Goal: Information Seeking & Learning: Learn about a topic

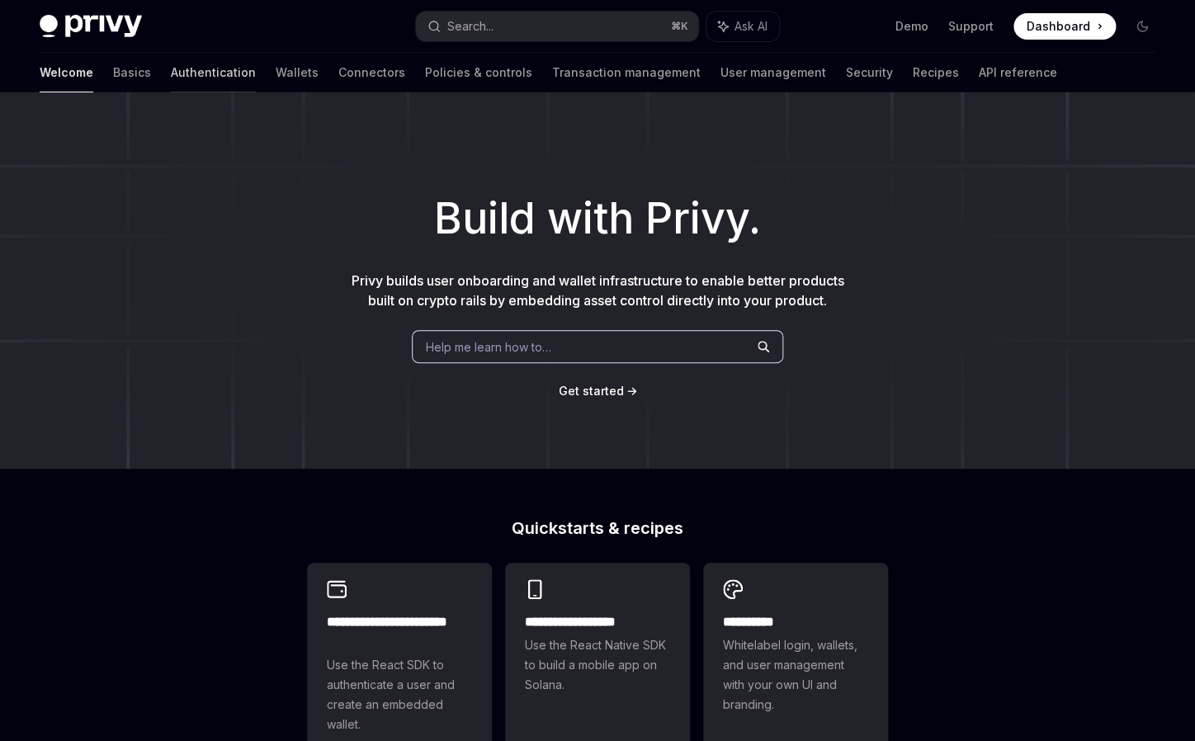
click at [171, 75] on link "Authentication" at bounding box center [213, 73] width 85 height 40
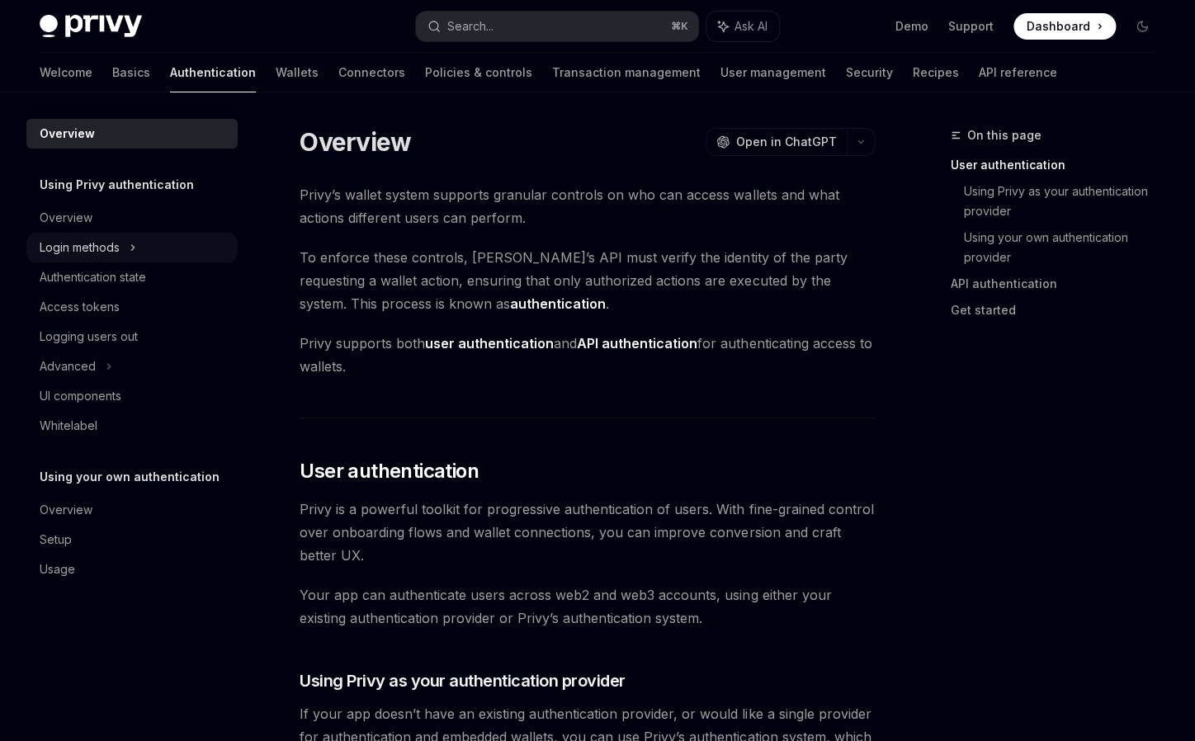
click at [104, 235] on div "Login methods" at bounding box center [131, 248] width 211 height 30
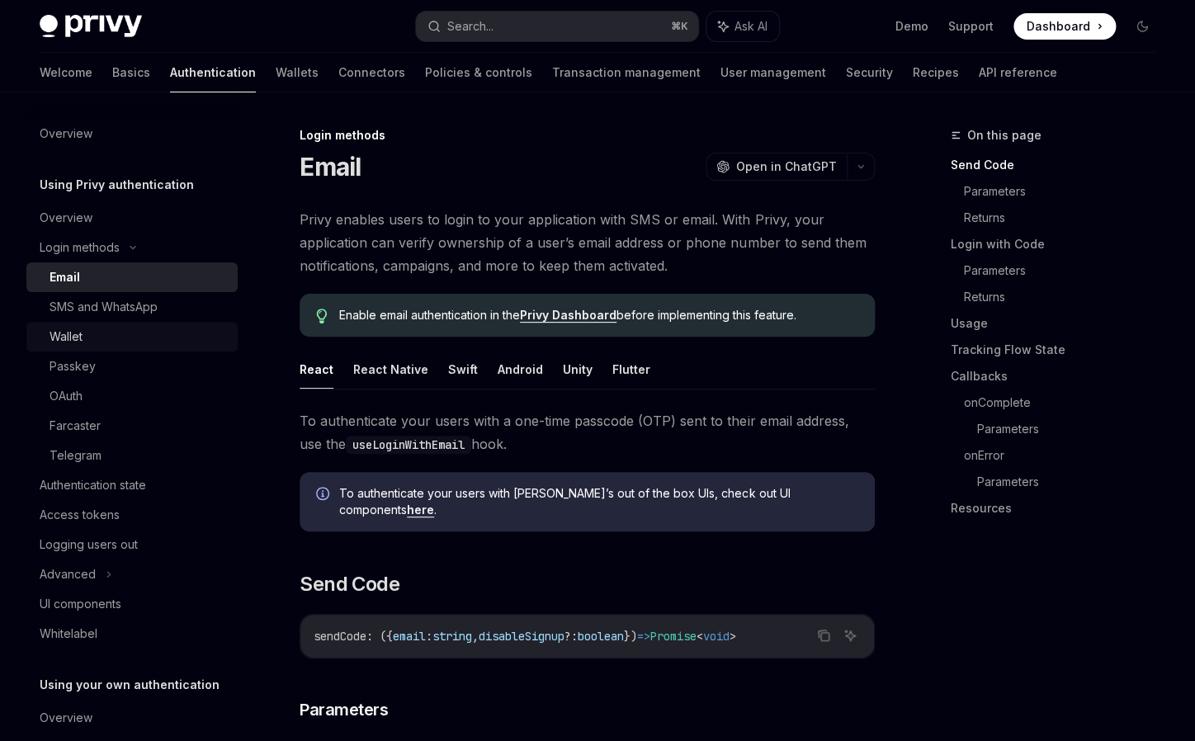
click at [103, 348] on link "Wallet" at bounding box center [131, 337] width 211 height 30
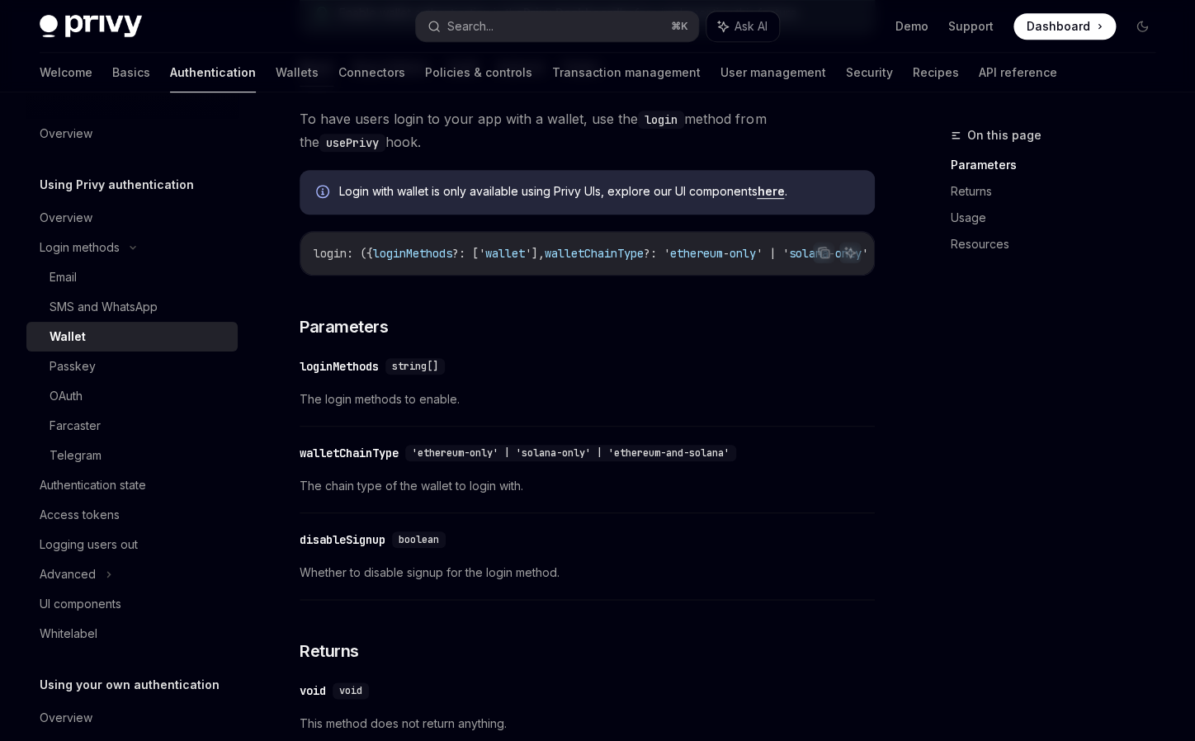
scroll to position [172, 0]
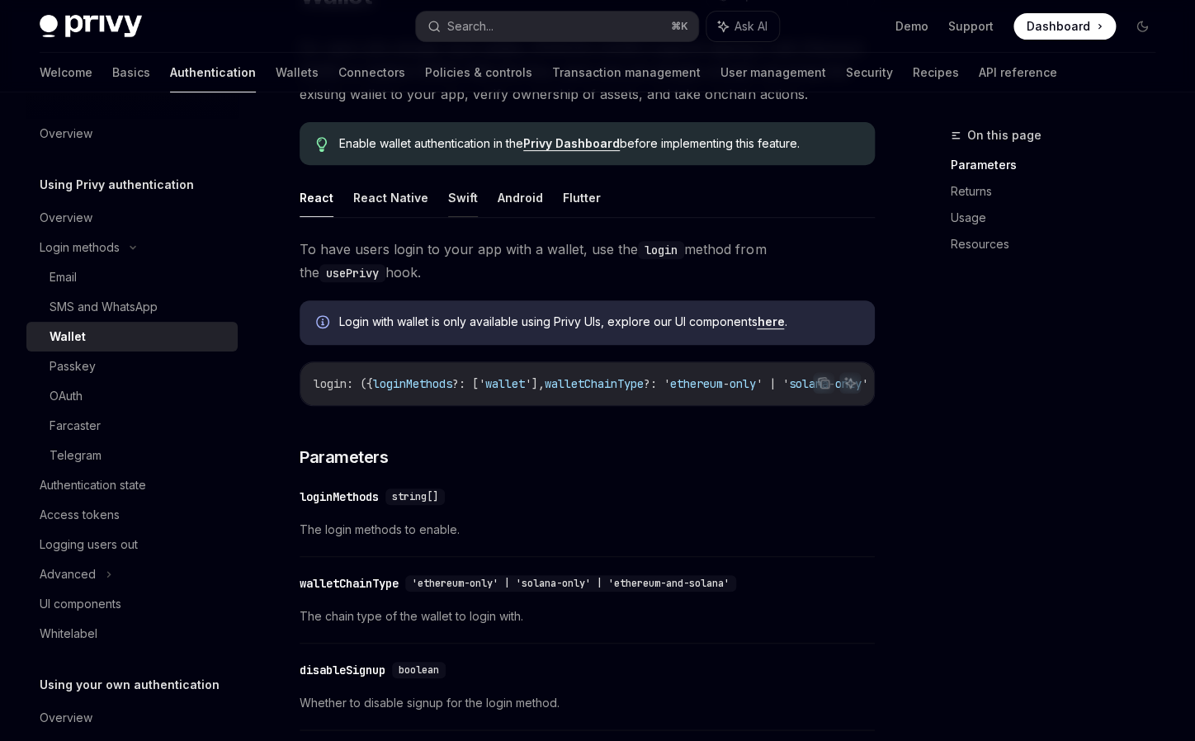
click at [450, 210] on button "Swift" at bounding box center [463, 197] width 30 height 39
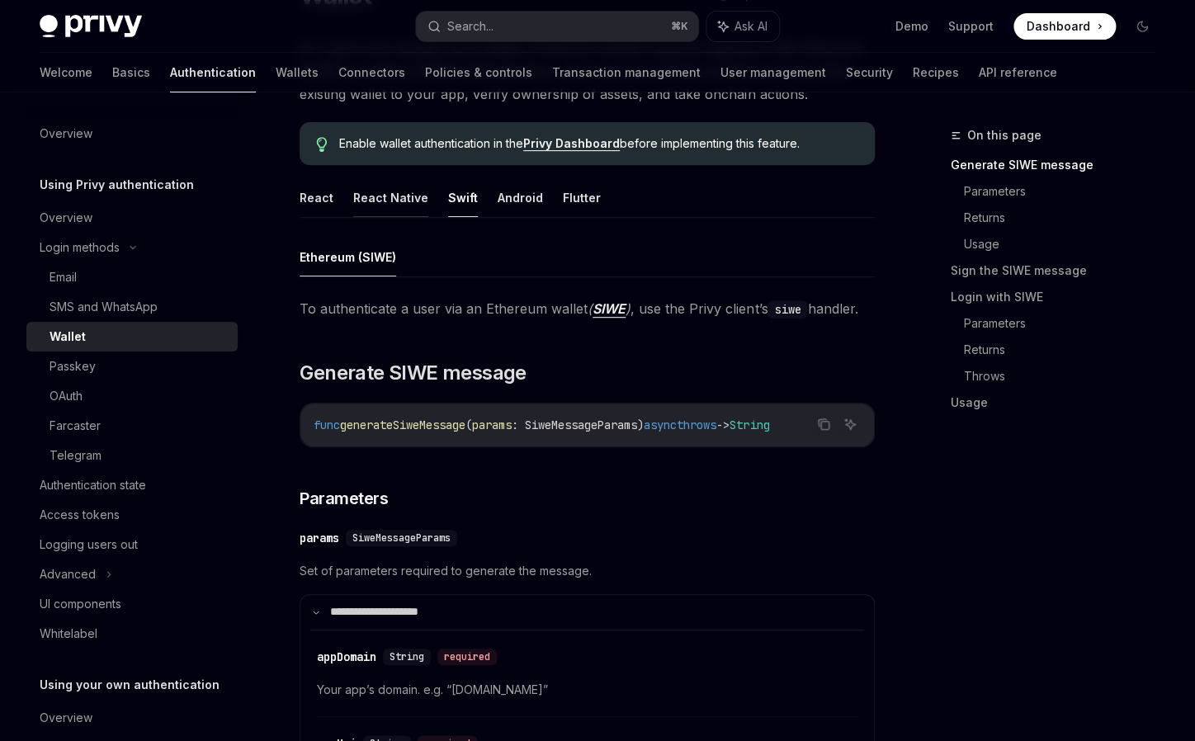
click at [376, 200] on button "React Native" at bounding box center [390, 197] width 75 height 39
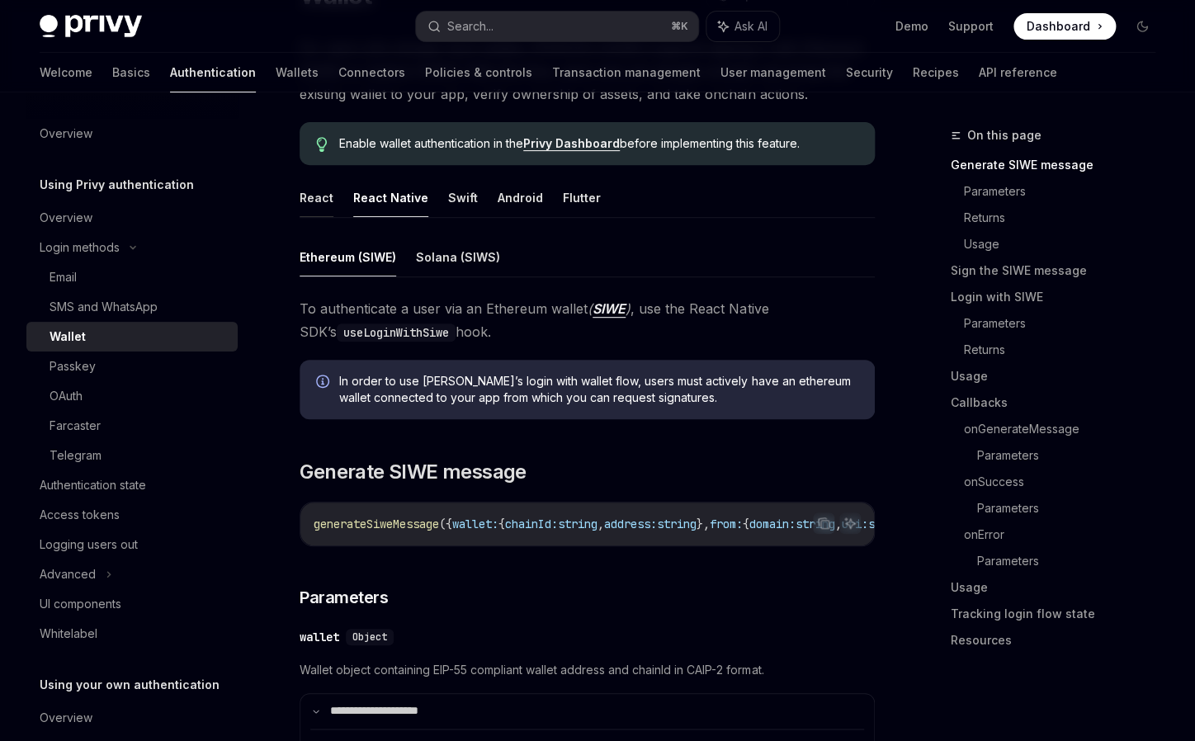
click at [323, 203] on button "React" at bounding box center [316, 197] width 34 height 39
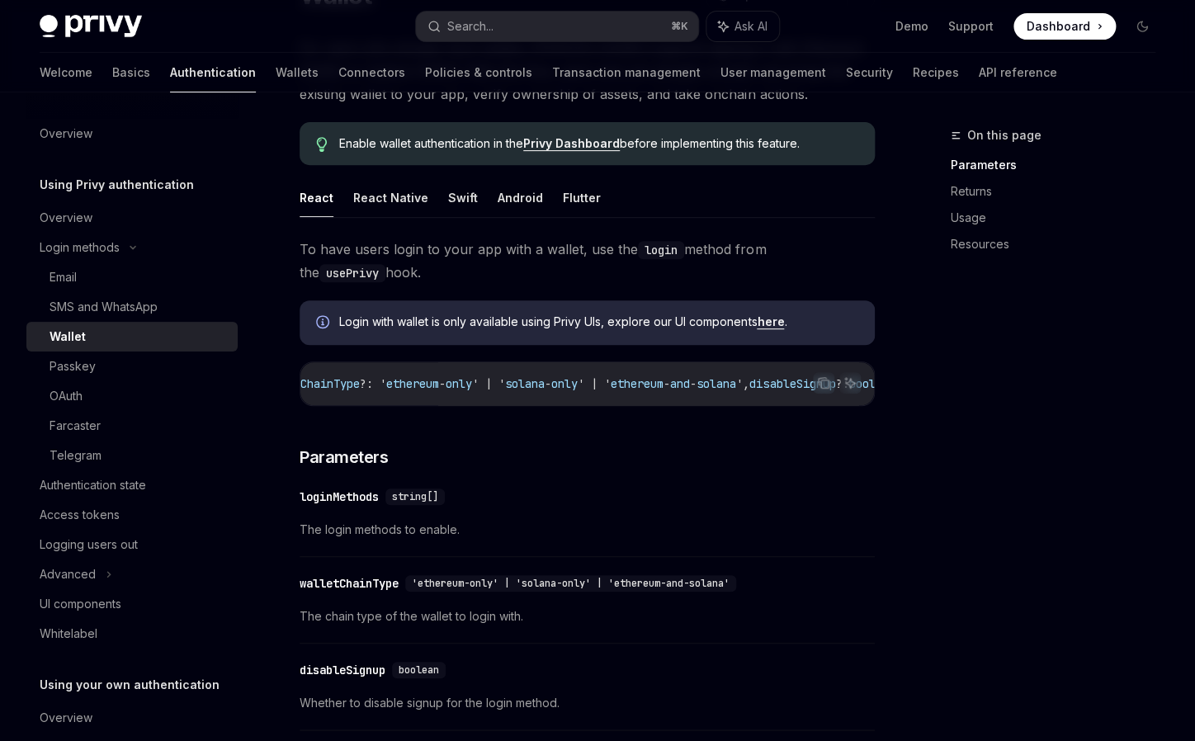
scroll to position [0, 498]
click at [130, 294] on link "SMS and WhatsApp" at bounding box center [131, 307] width 211 height 30
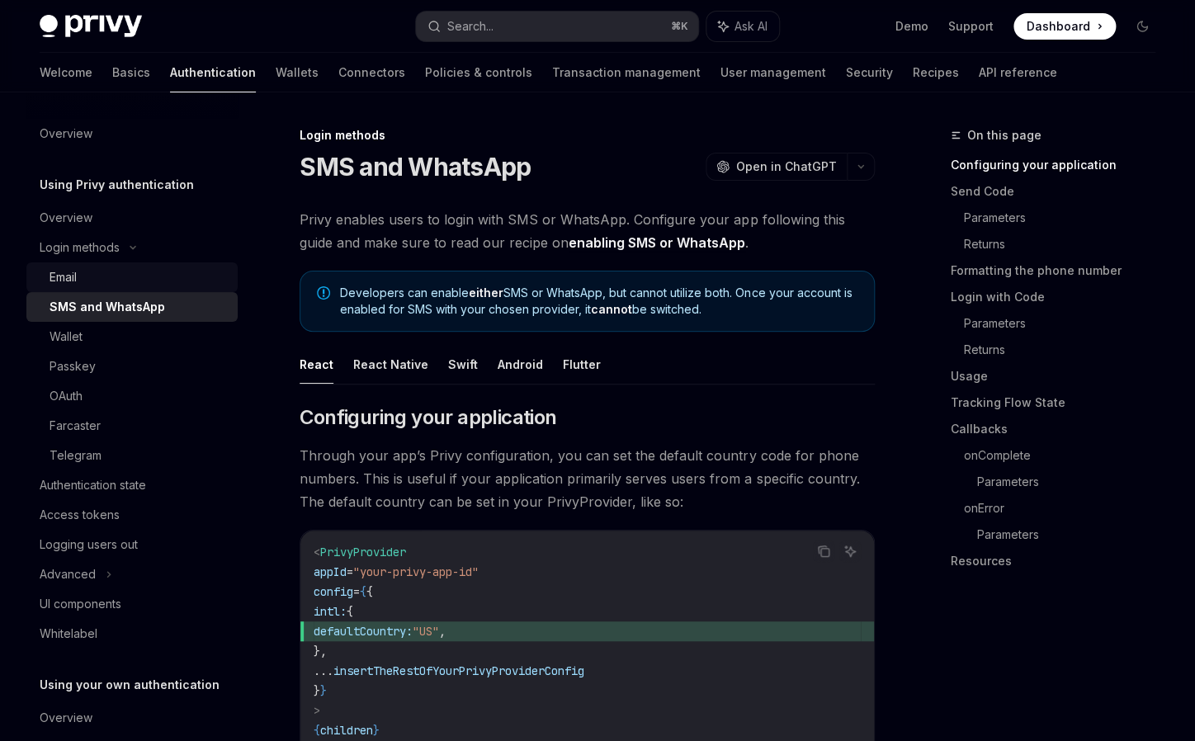
click at [130, 290] on link "Email" at bounding box center [131, 277] width 211 height 30
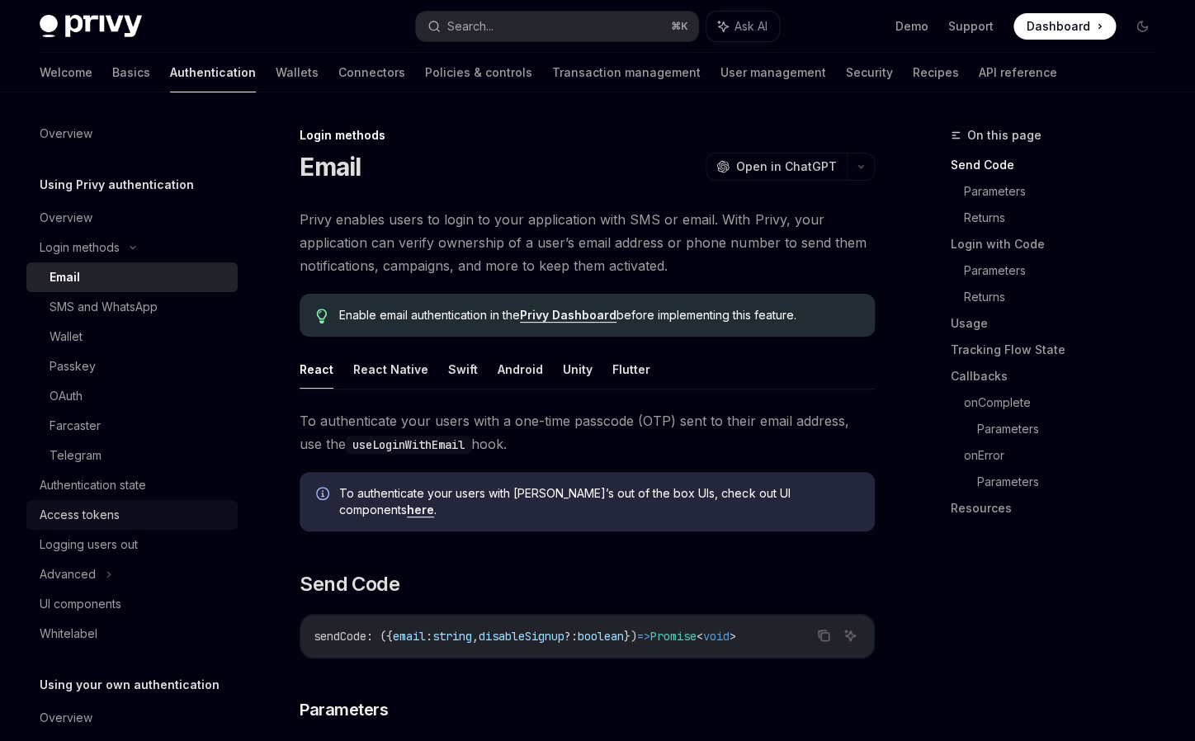
scroll to position [84, 0]
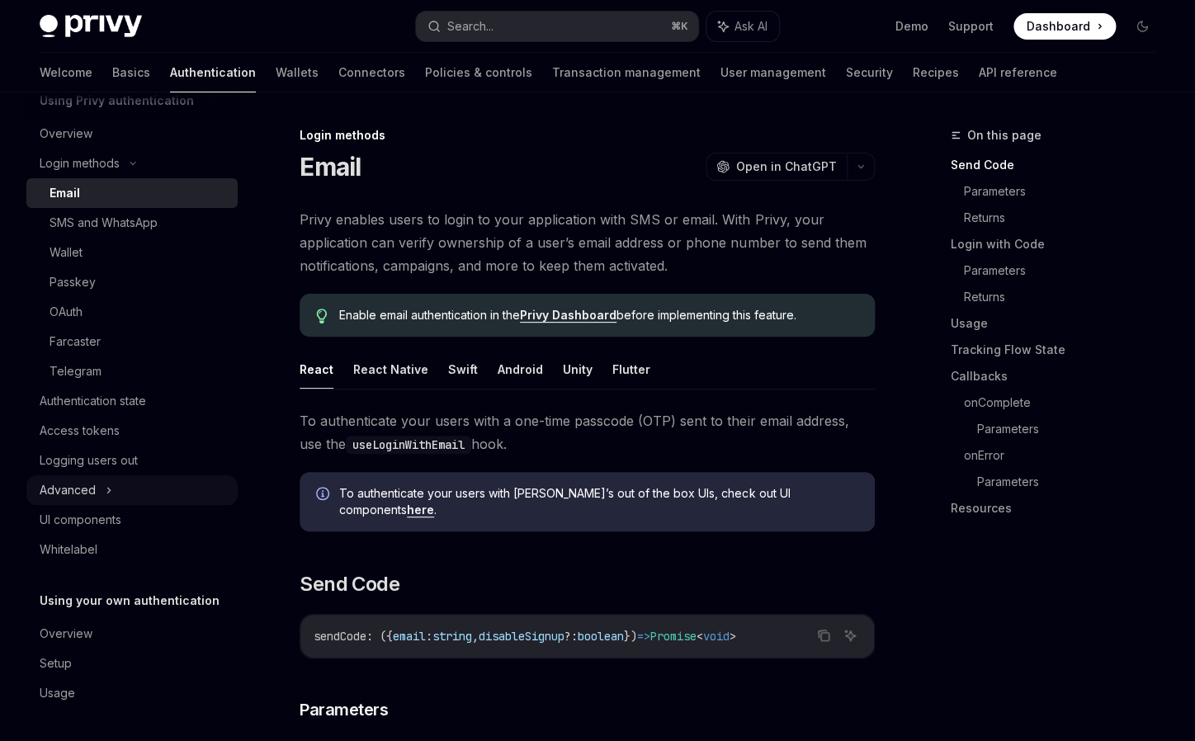
click at [116, 495] on div "Advanced" at bounding box center [131, 490] width 211 height 30
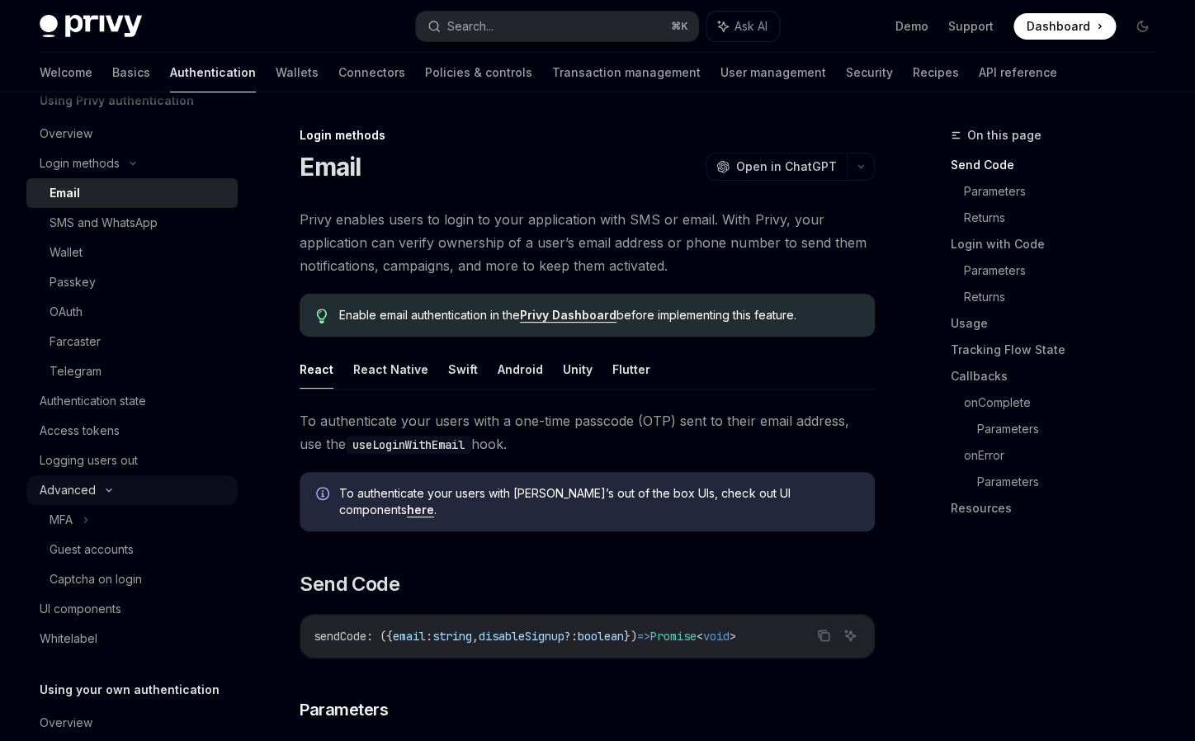
click at [119, 496] on div "Advanced" at bounding box center [131, 490] width 211 height 30
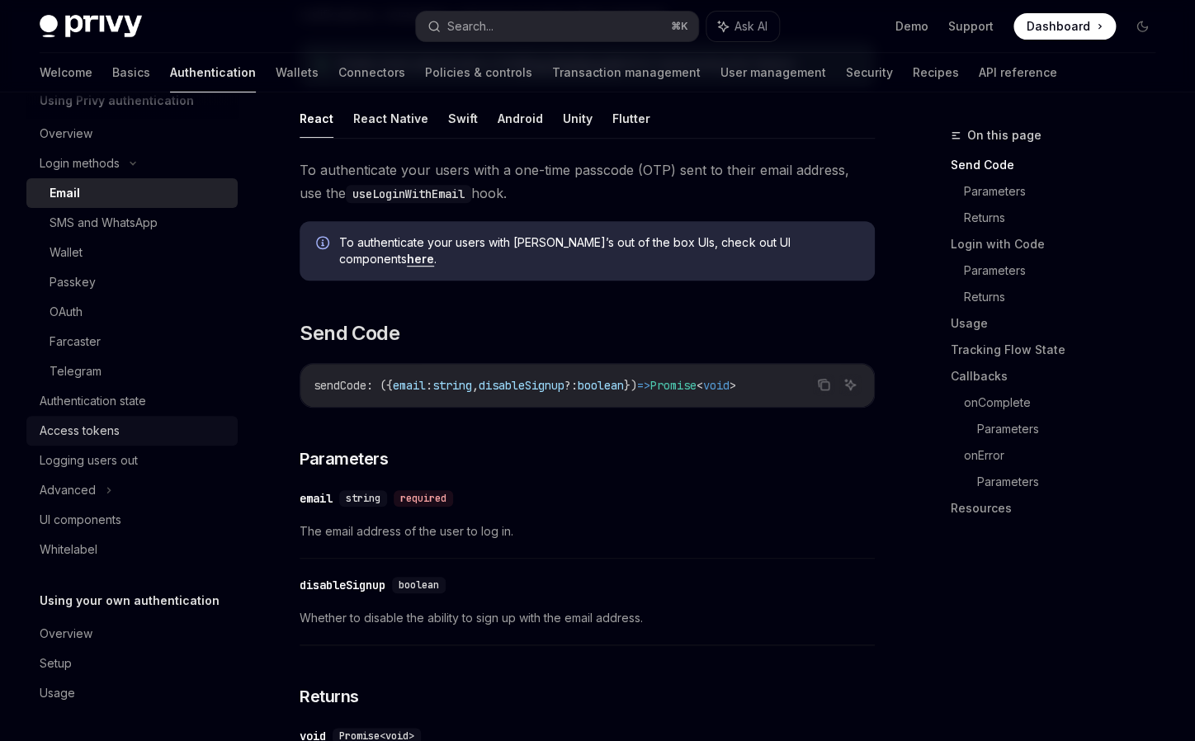
scroll to position [0, 0]
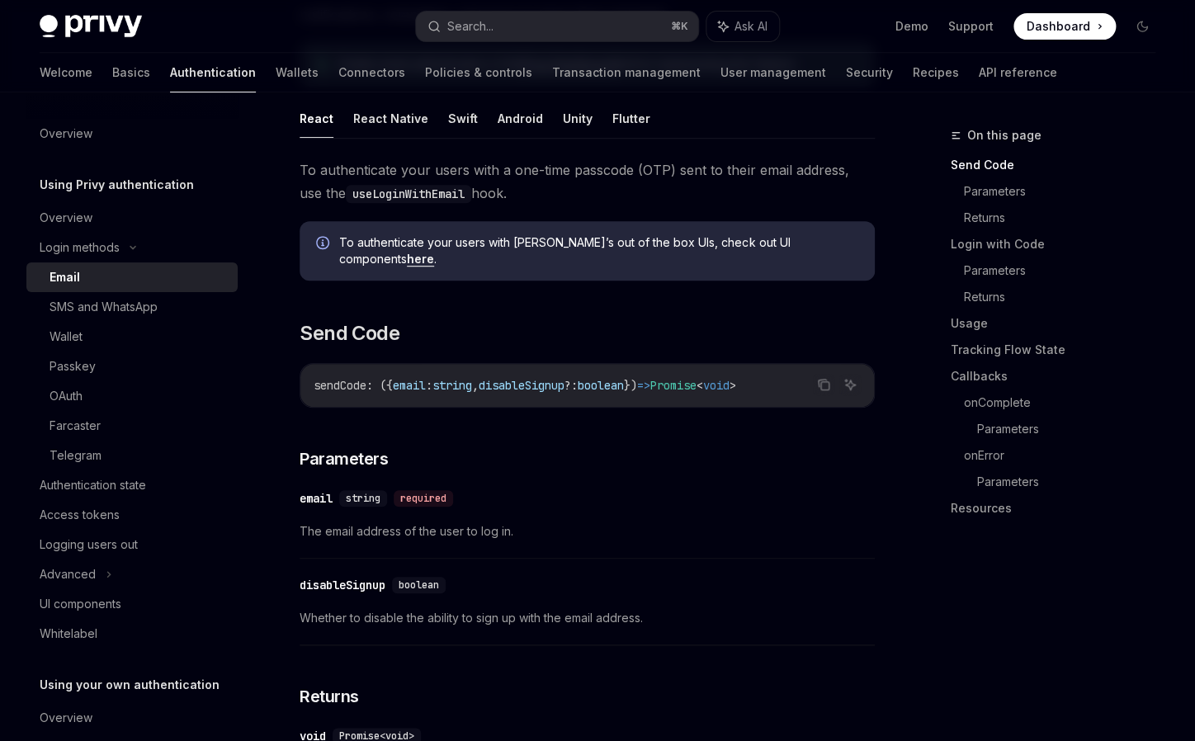
click at [145, 184] on h5 "Using Privy authentication" at bounding box center [117, 185] width 154 height 20
click at [112, 76] on link "Basics" at bounding box center [131, 73] width 38 height 40
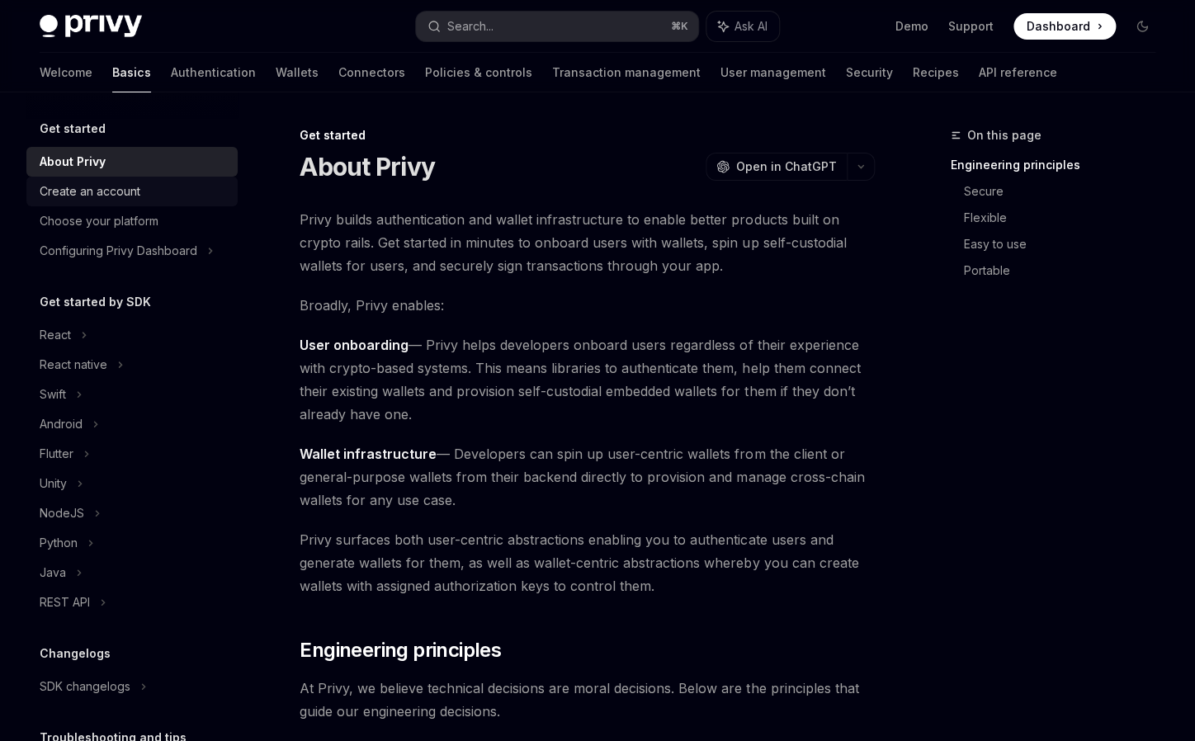
click at [115, 182] on div "Create an account" at bounding box center [90, 192] width 101 height 20
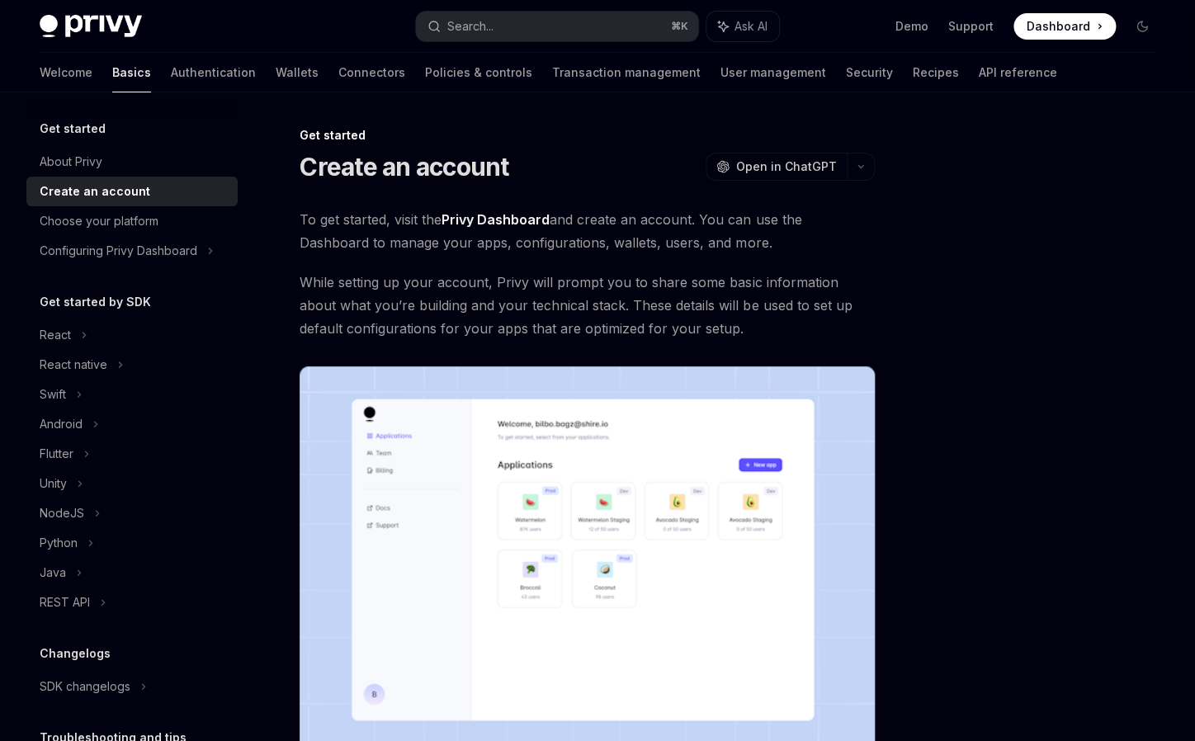
scroll to position [474, 0]
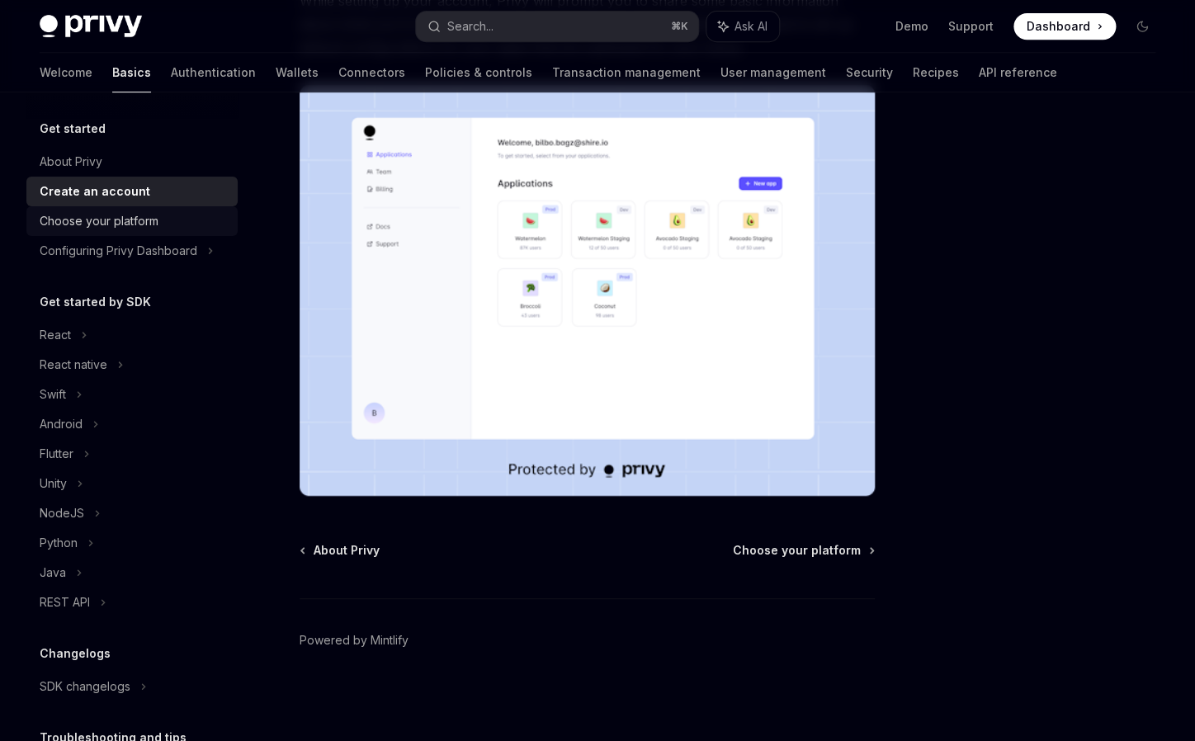
click at [153, 224] on div "Choose your platform" at bounding box center [99, 221] width 119 height 20
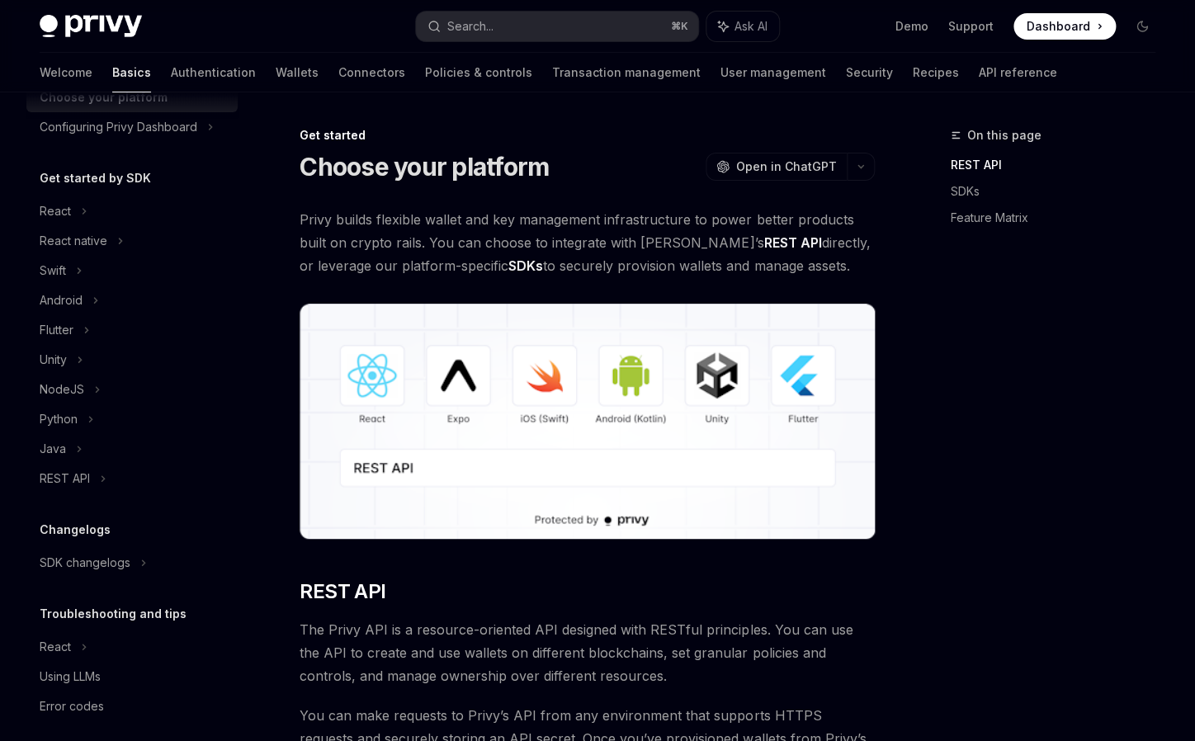
scroll to position [137, 0]
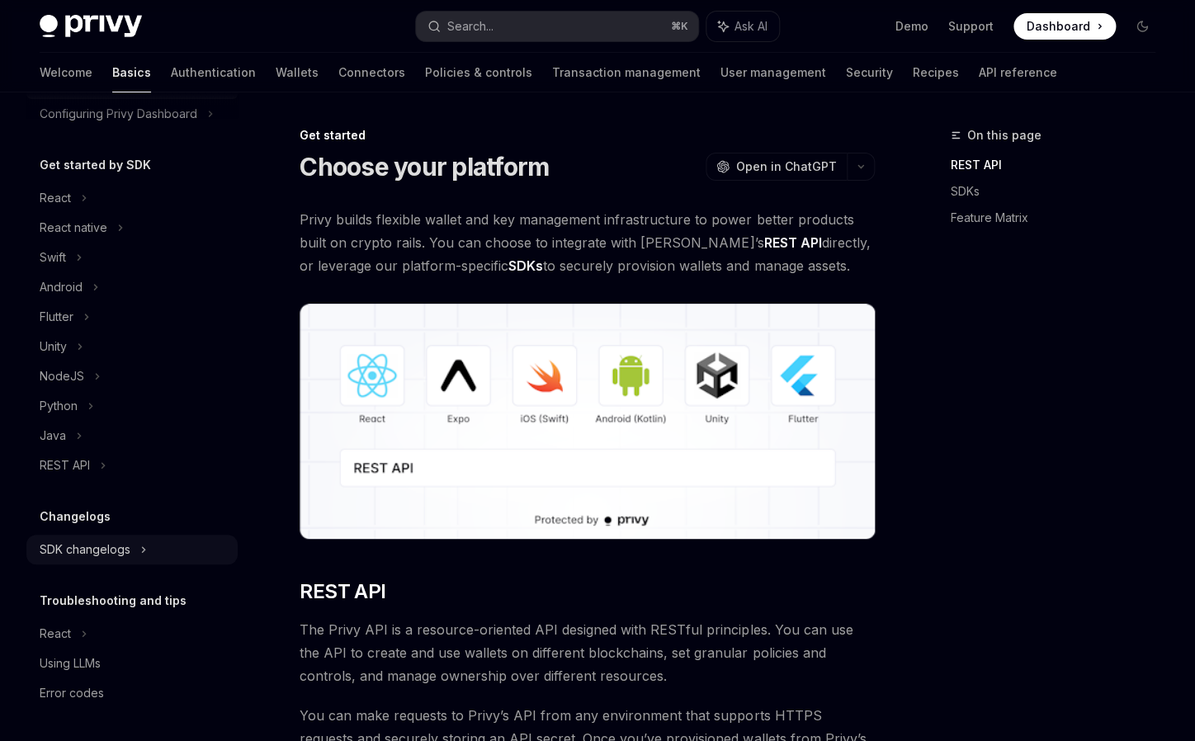
click at [128, 213] on div "SDK changelogs" at bounding box center [131, 198] width 211 height 30
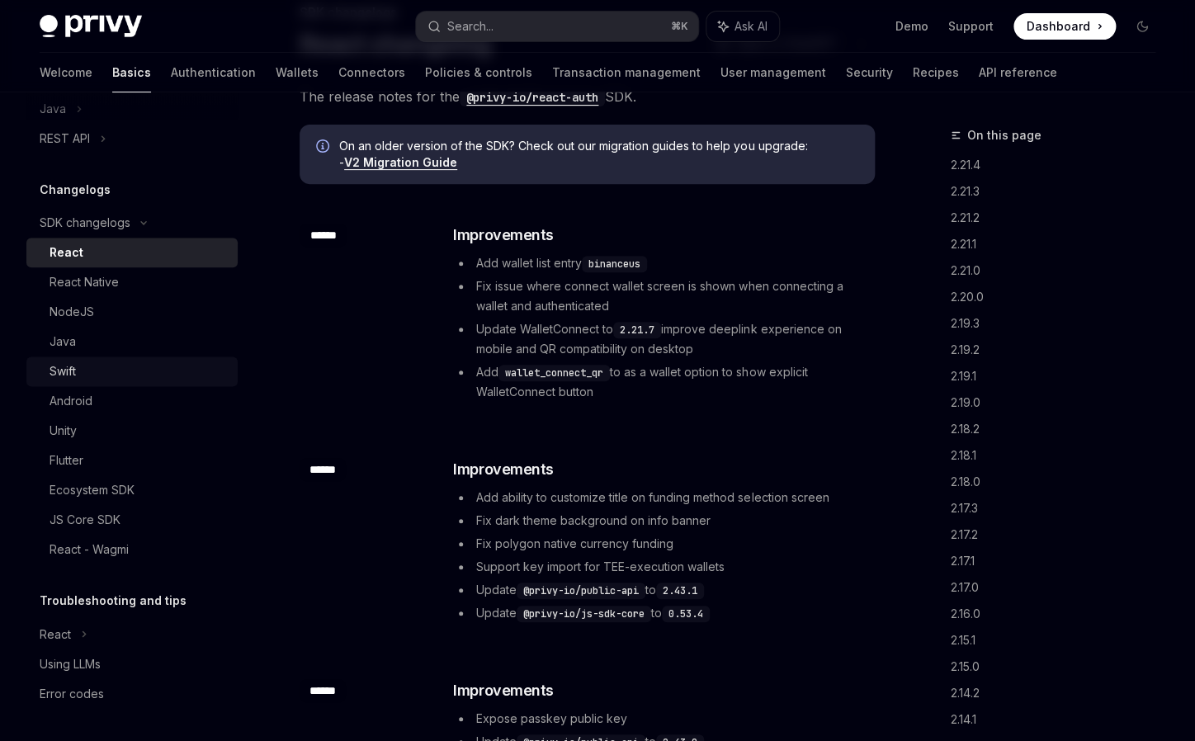
scroll to position [106, 0]
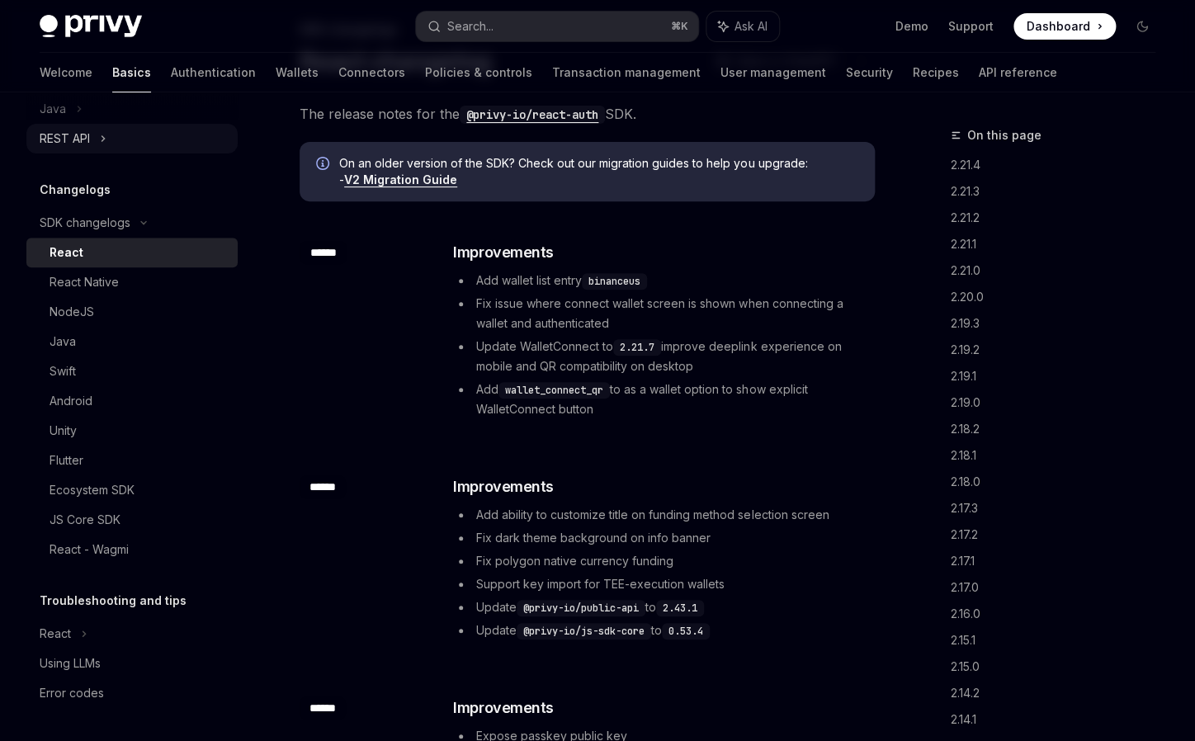
click at [90, 127] on div "REST API" at bounding box center [131, 139] width 211 height 30
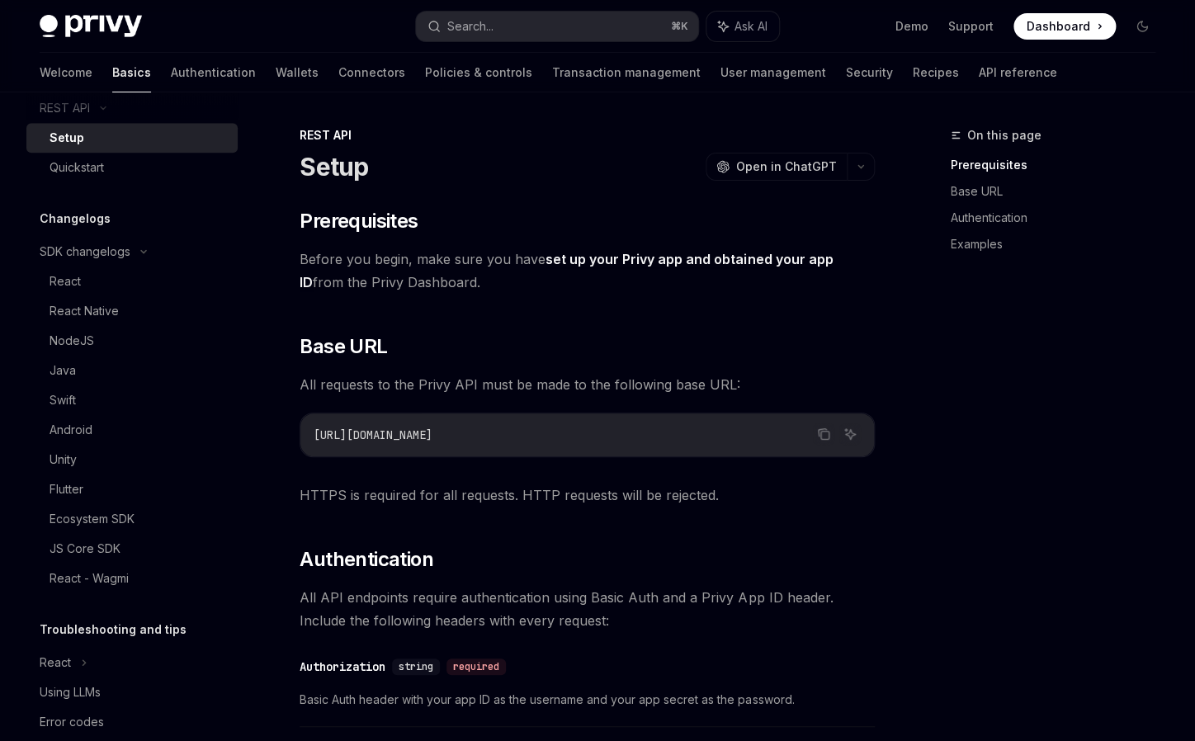
scroll to position [89, 0]
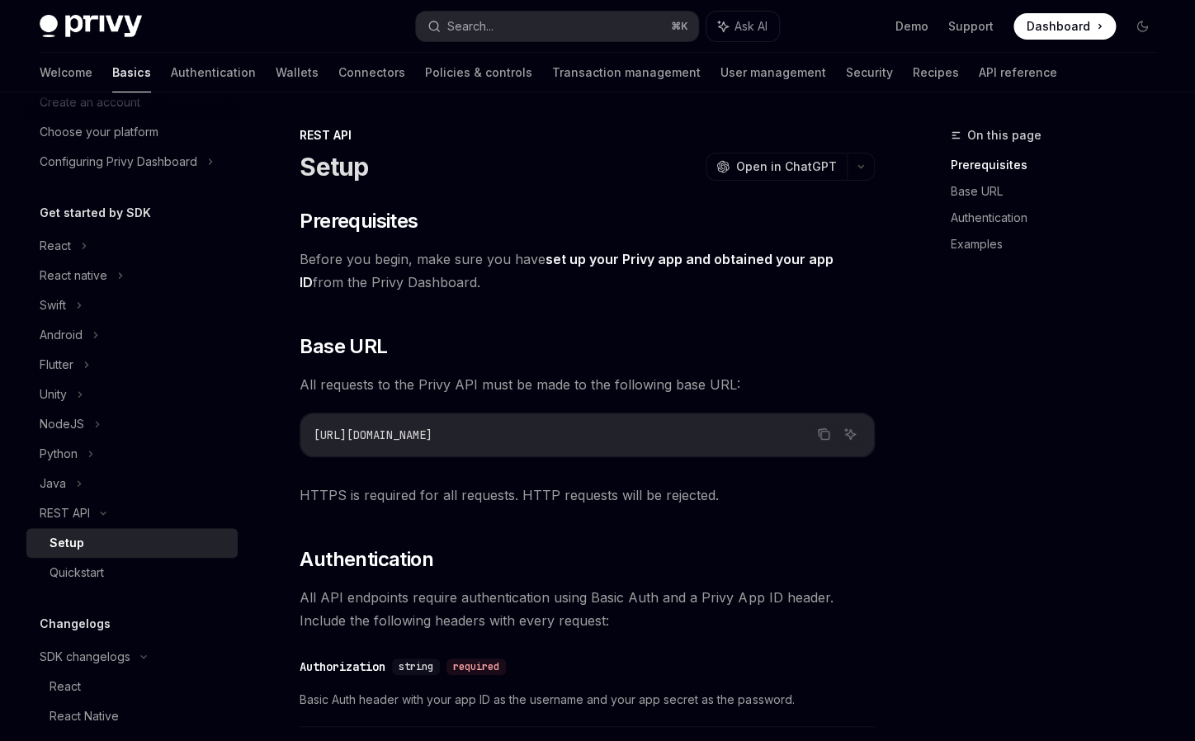
click at [90, 540] on div "Setup" at bounding box center [139, 543] width 178 height 20
click at [91, 551] on div "Setup" at bounding box center [139, 543] width 178 height 20
click at [88, 554] on link "Setup" at bounding box center [131, 543] width 211 height 30
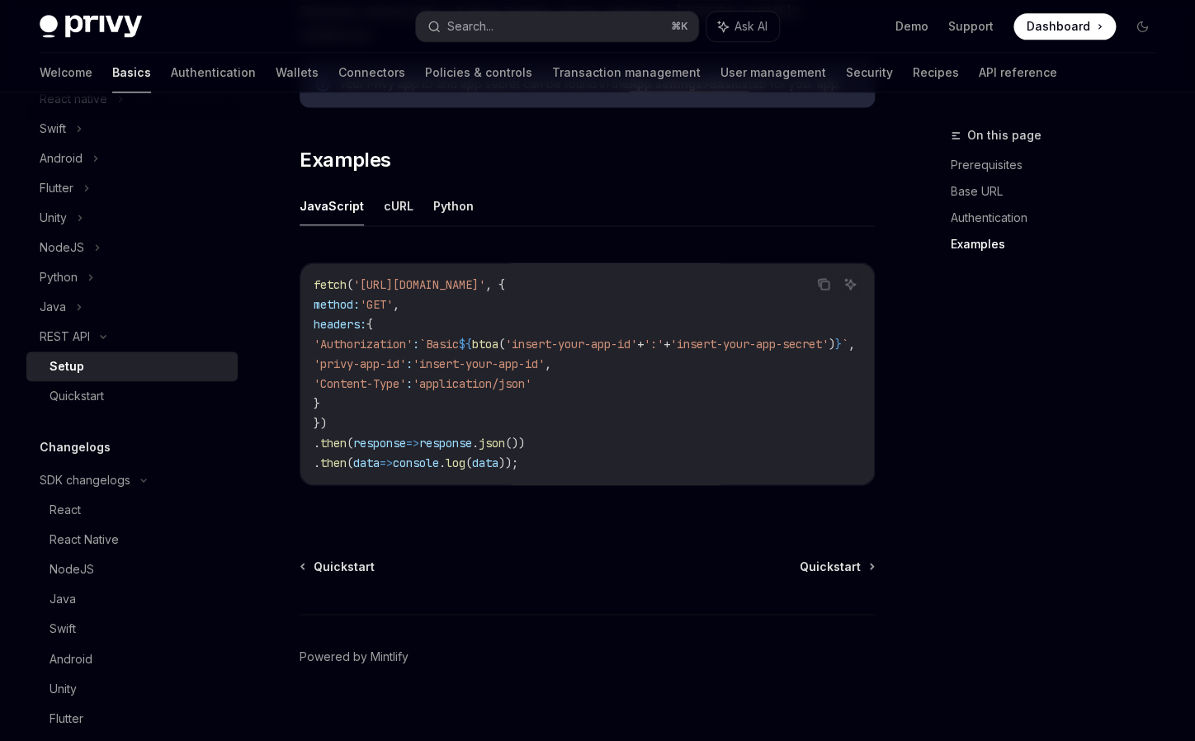
scroll to position [832, 0]
click at [383, 355] on span "'privy-app-id'" at bounding box center [360, 362] width 92 height 15
click at [588, 350] on code "fetch ( '[URL][DOMAIN_NAME]' , { method: 'GET' , headers: { 'Authorization' : `…" at bounding box center [604, 372] width 581 height 198
click at [95, 404] on div "Quickstart" at bounding box center [77, 396] width 54 height 20
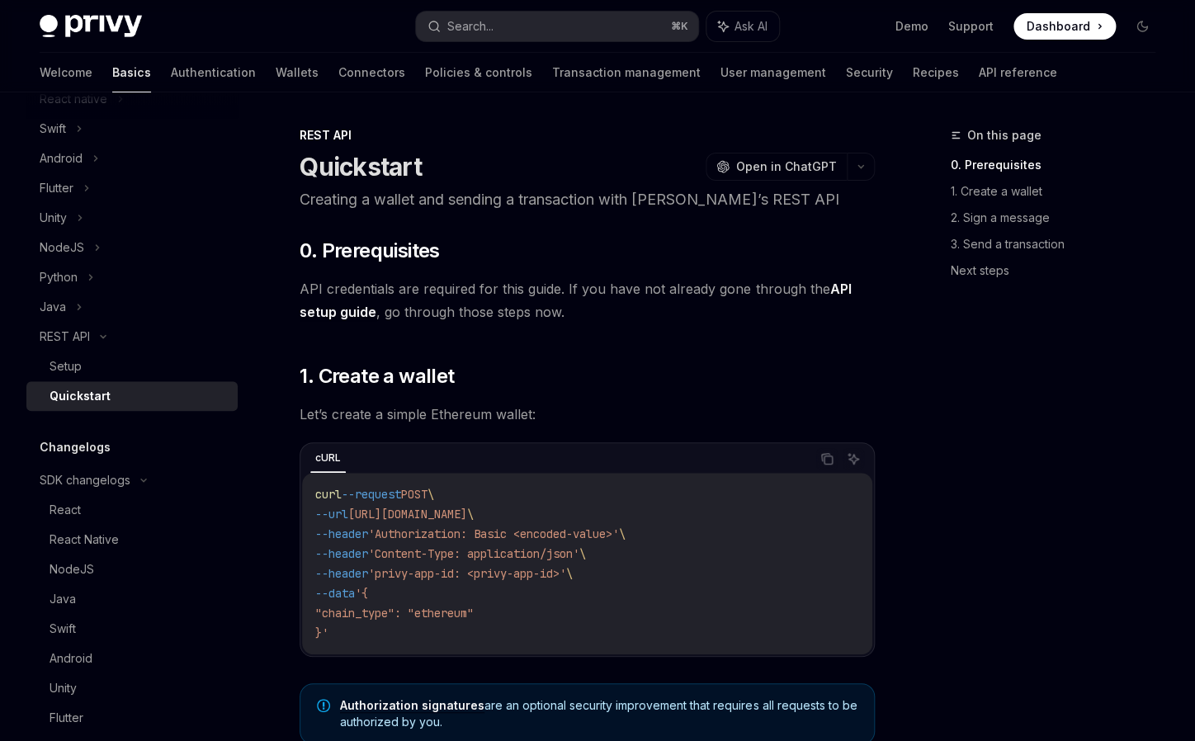
click at [99, 389] on div "Quickstart" at bounding box center [80, 396] width 61 height 20
click at [107, 377] on link "Setup" at bounding box center [131, 366] width 211 height 30
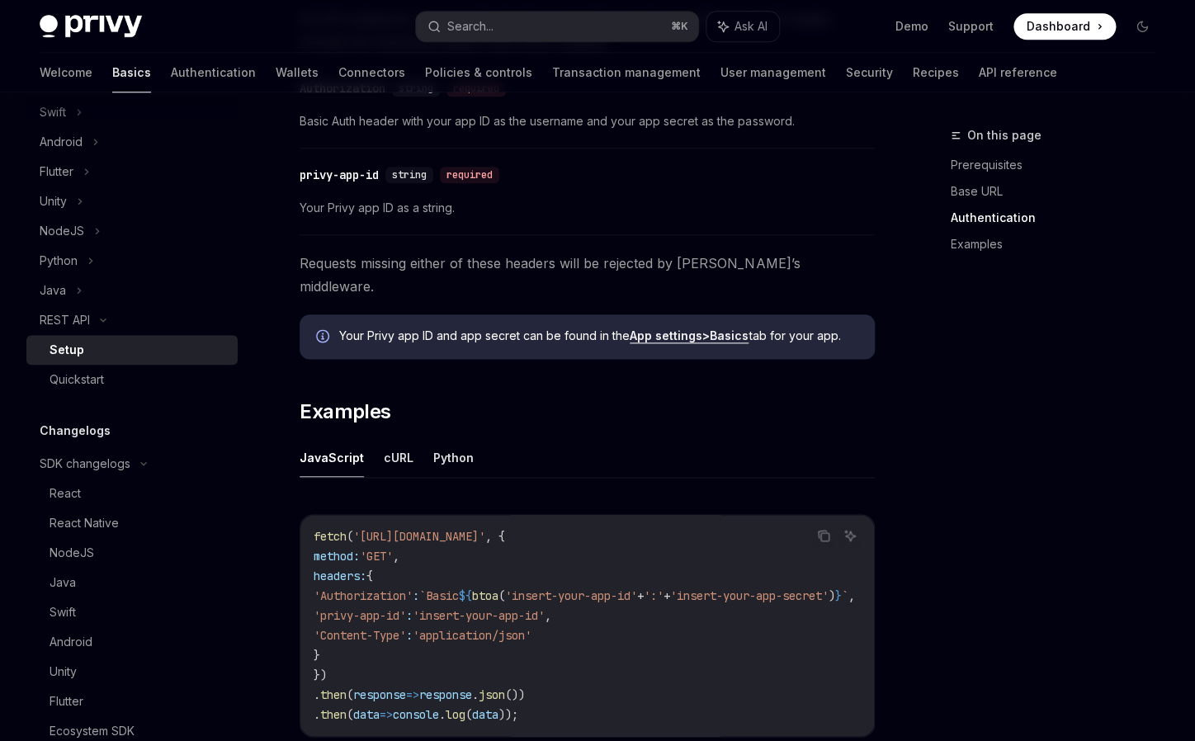
scroll to position [581, 0]
click at [540, 524] on code "fetch ( '[URL][DOMAIN_NAME]' , { method: 'GET' , headers: { 'Authorization' : `…" at bounding box center [604, 623] width 581 height 198
click at [459, 586] on span "`Basic" at bounding box center [439, 593] width 40 height 15
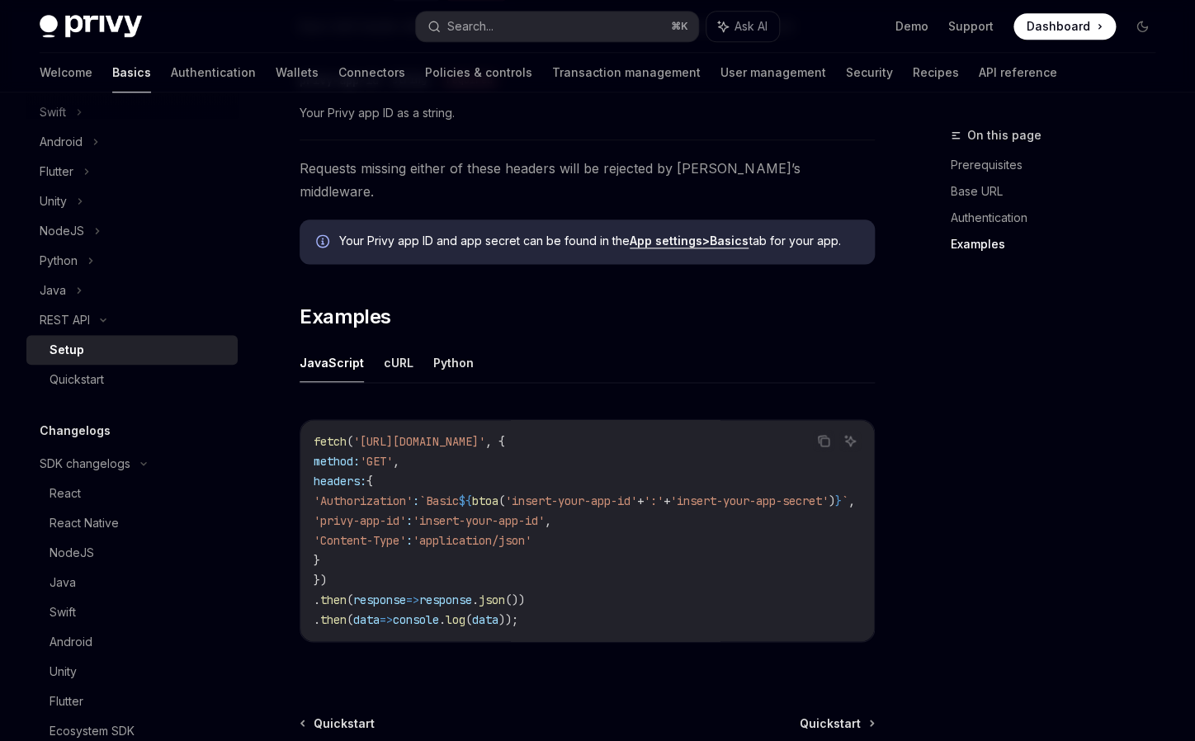
scroll to position [832, 0]
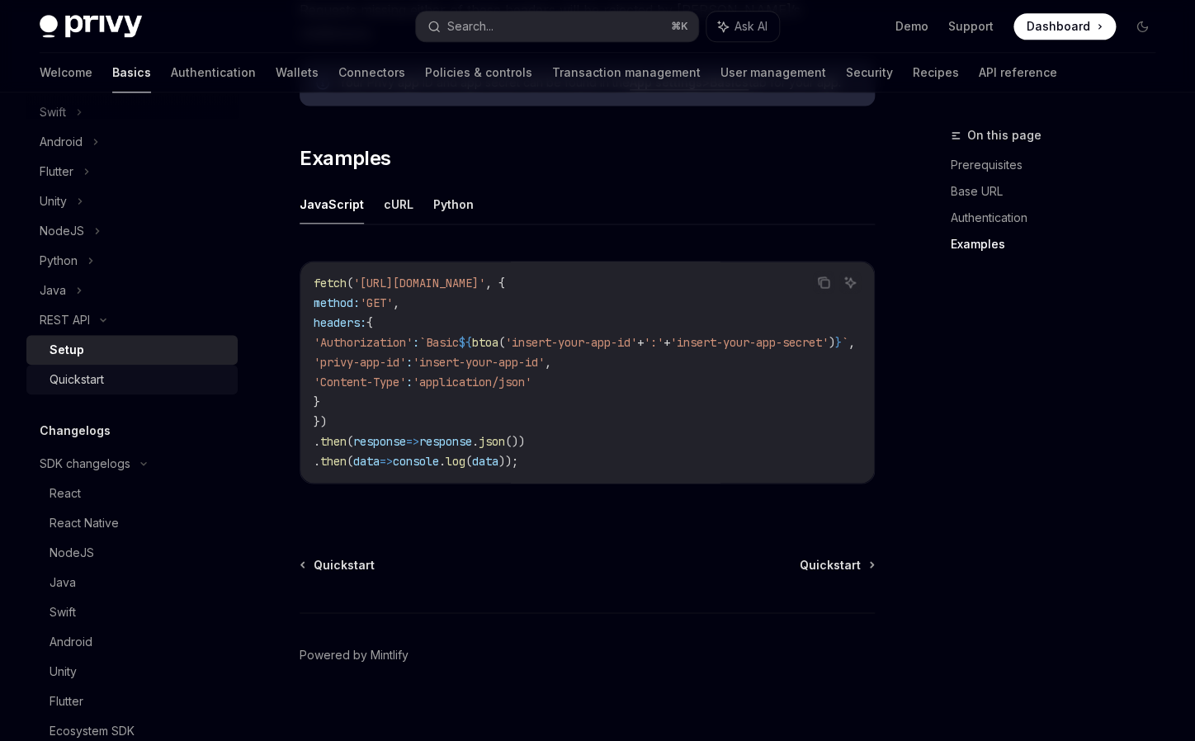
click at [121, 387] on div "Quickstart" at bounding box center [139, 380] width 178 height 20
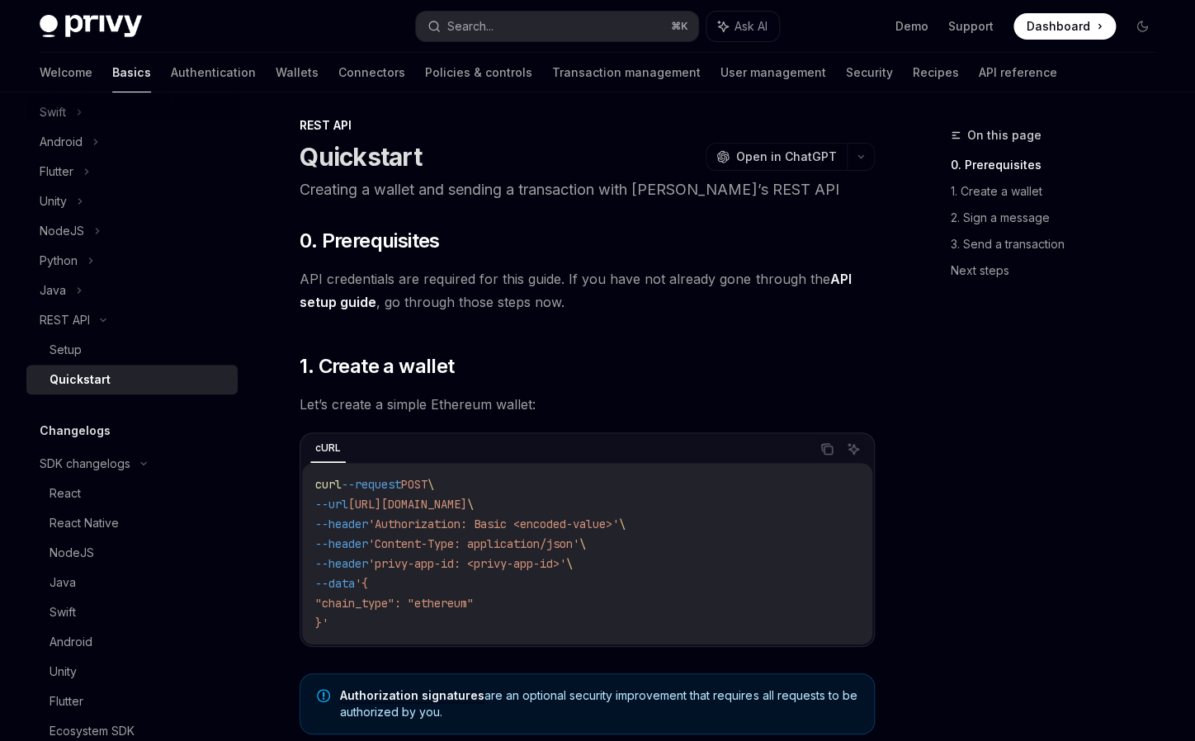
scroll to position [13, 0]
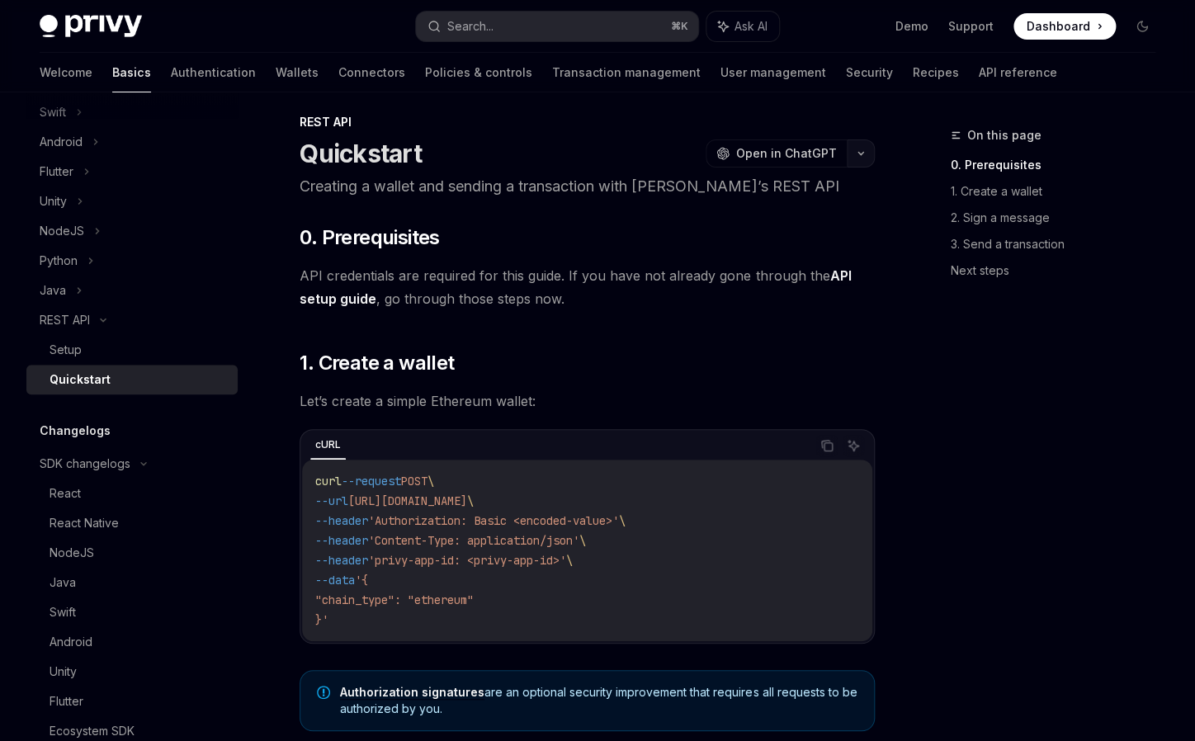
click at [869, 150] on icon "button" at bounding box center [861, 153] width 20 height 7
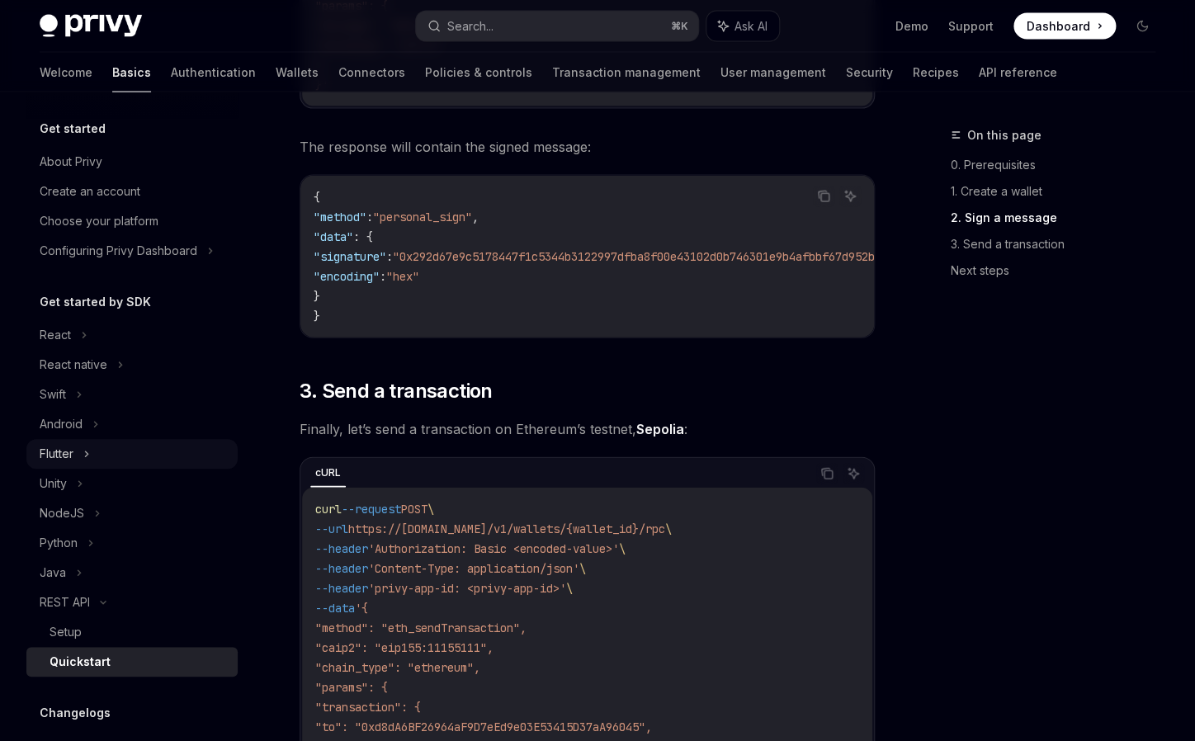
scroll to position [523, 0]
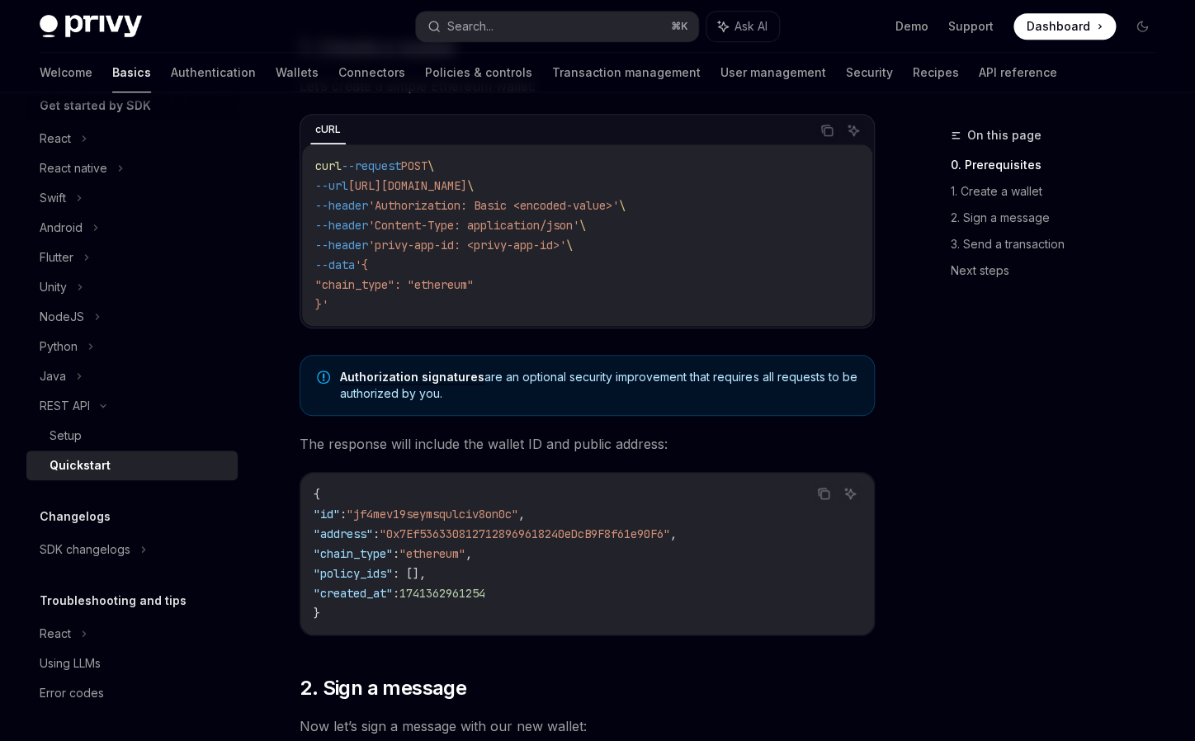
scroll to position [119, 0]
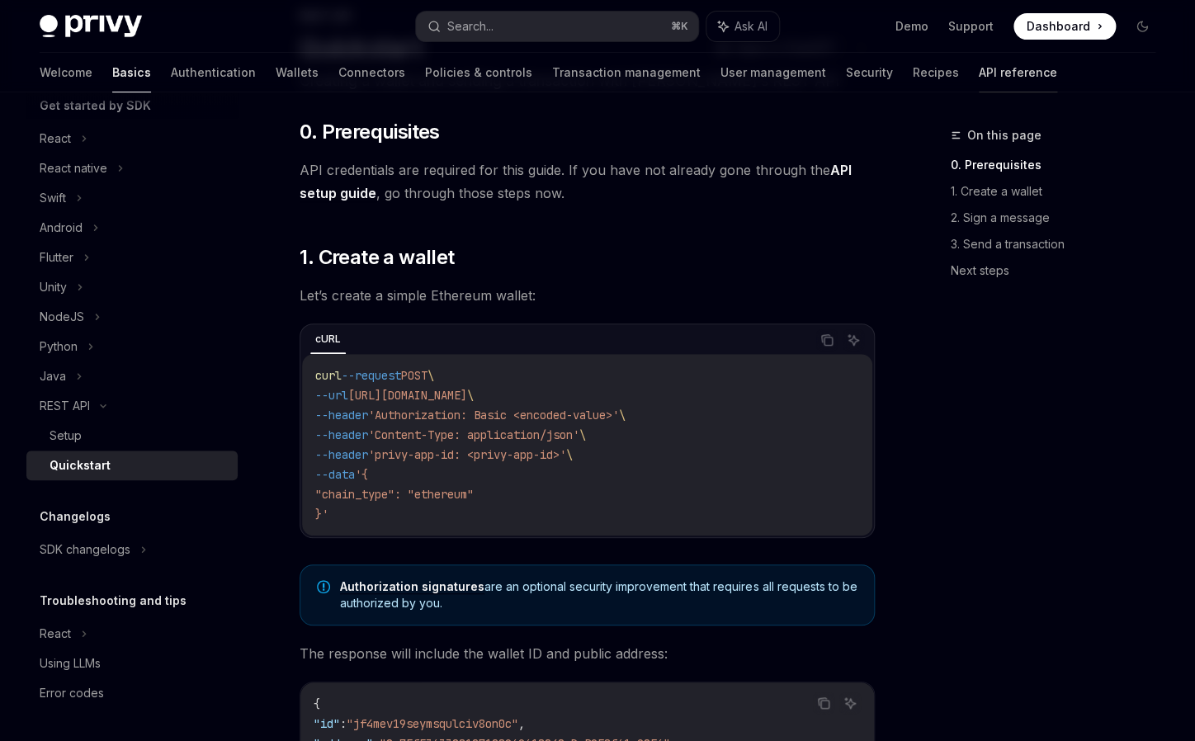
click at [978, 84] on link "API reference" at bounding box center [1017, 73] width 78 height 40
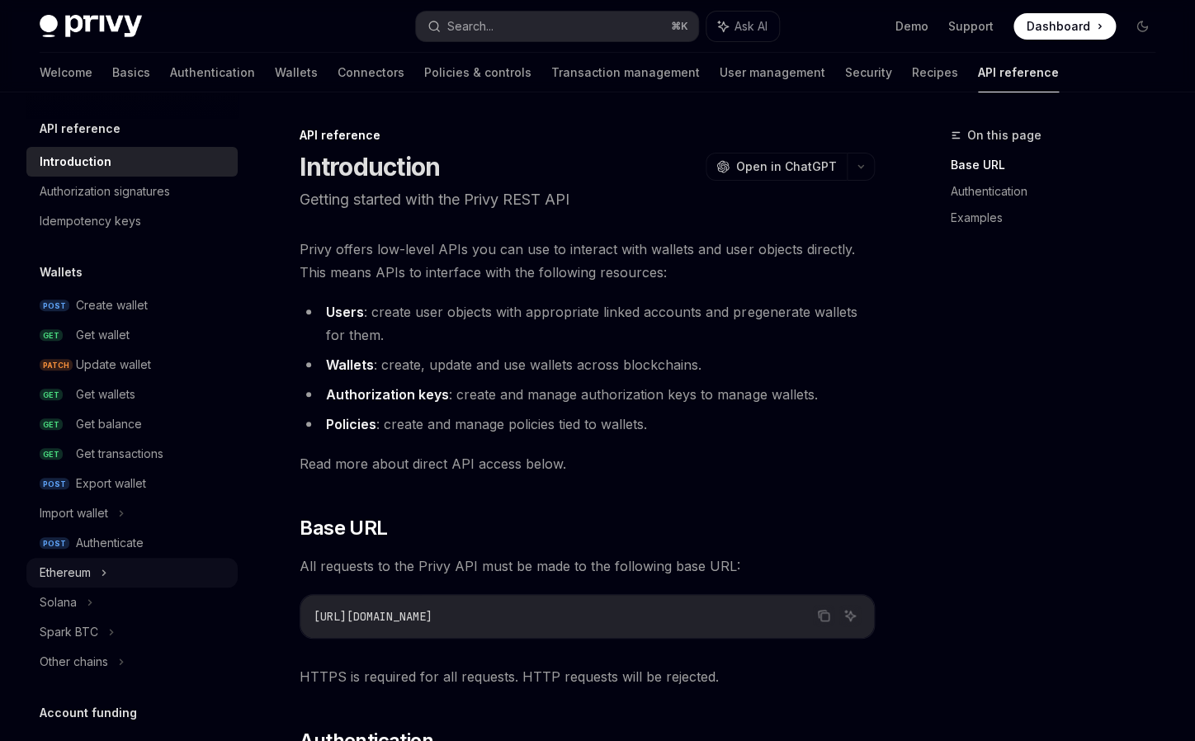
click at [78, 576] on div "Ethereum" at bounding box center [65, 573] width 51 height 20
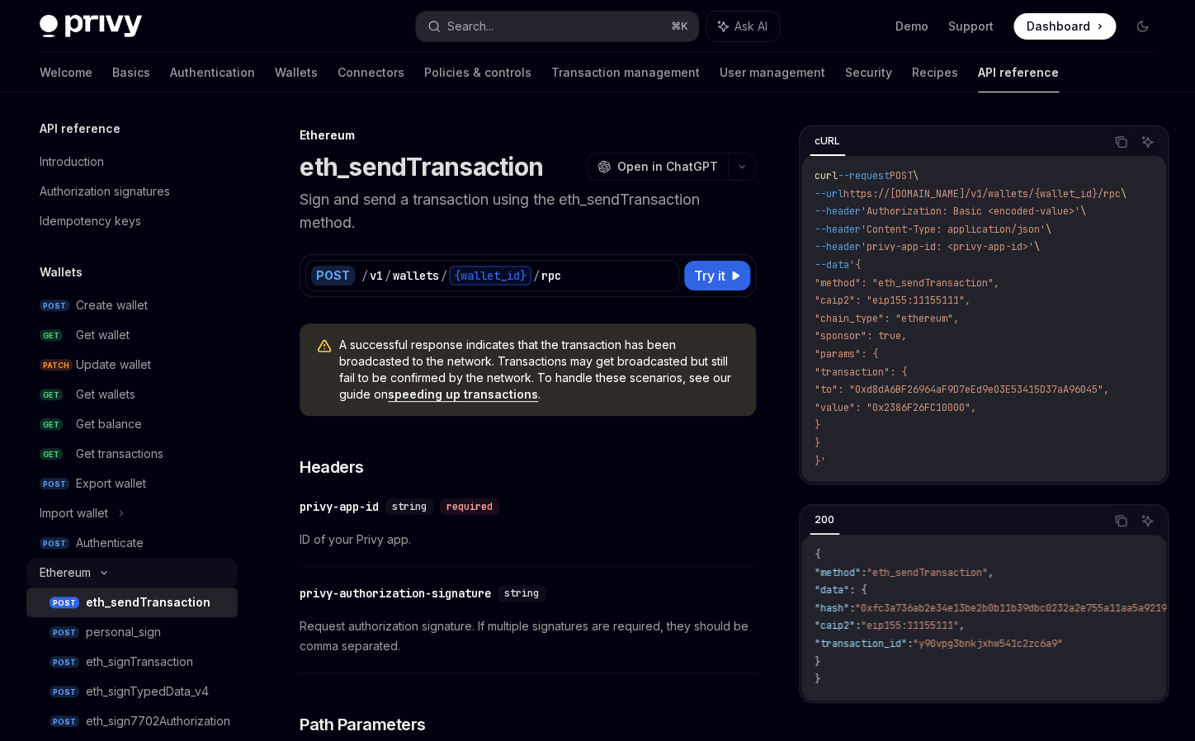
click at [93, 573] on div "Ethereum" at bounding box center [131, 573] width 211 height 30
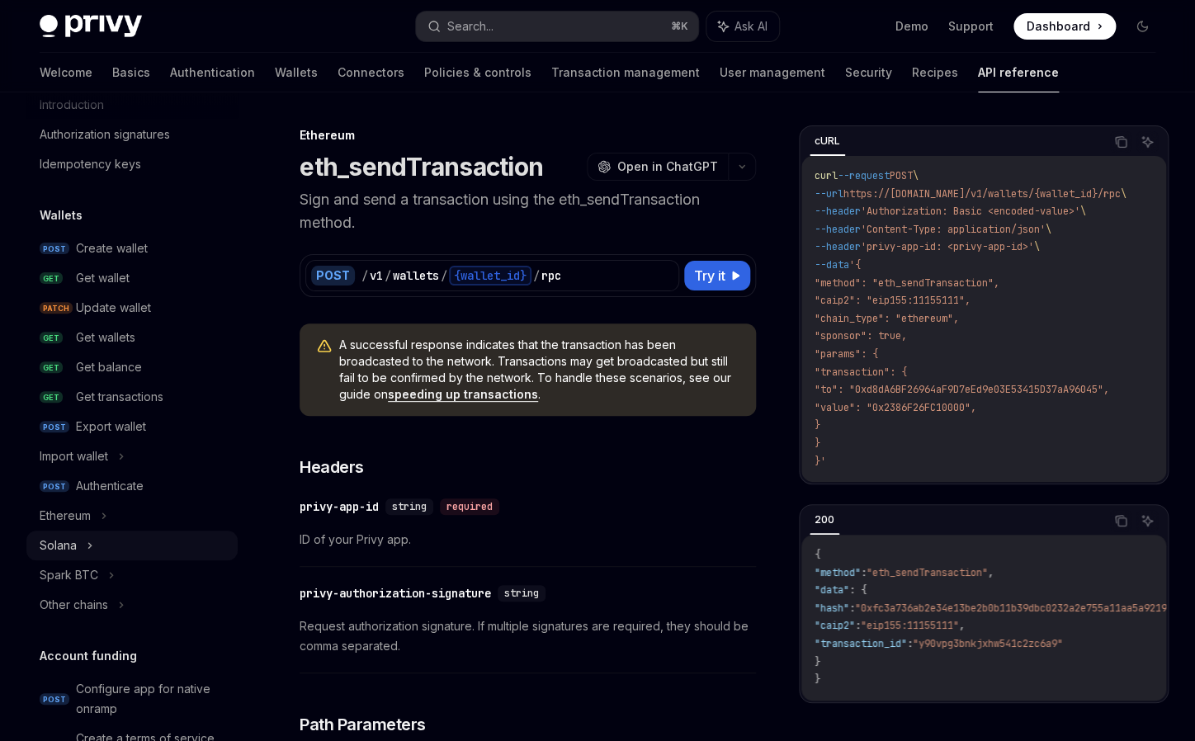
scroll to position [64, 0]
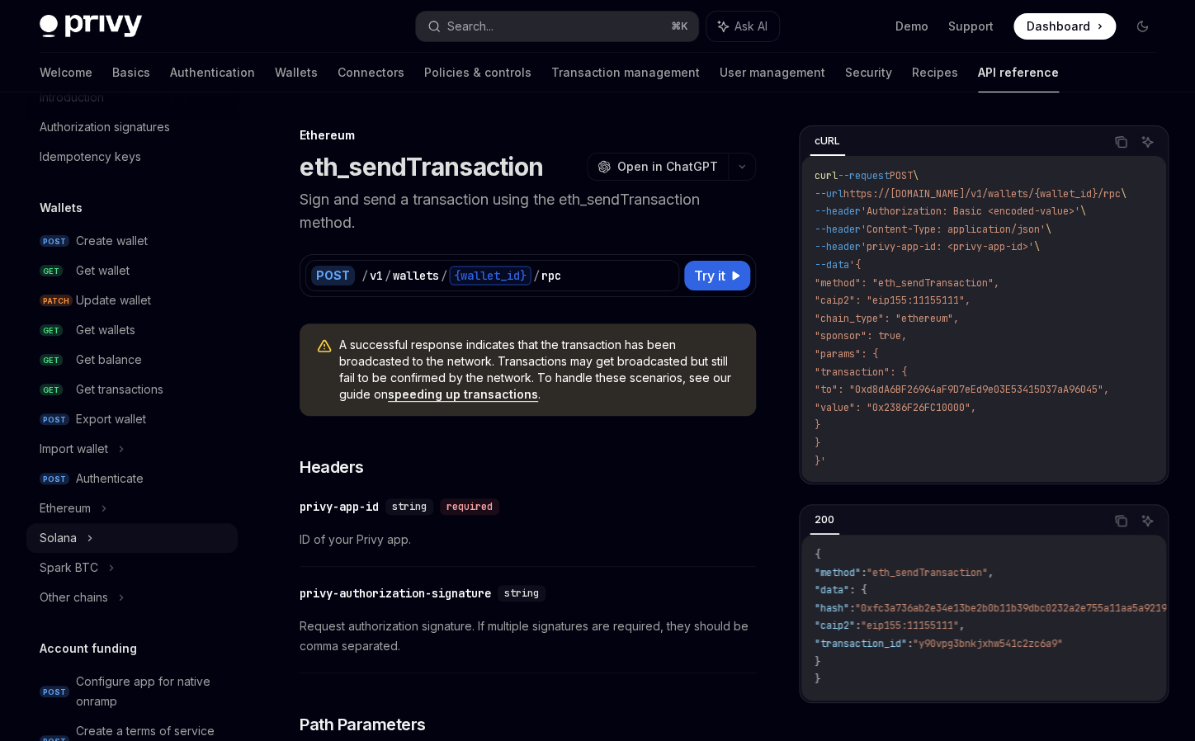
click at [94, 533] on div "Solana" at bounding box center [131, 538] width 211 height 30
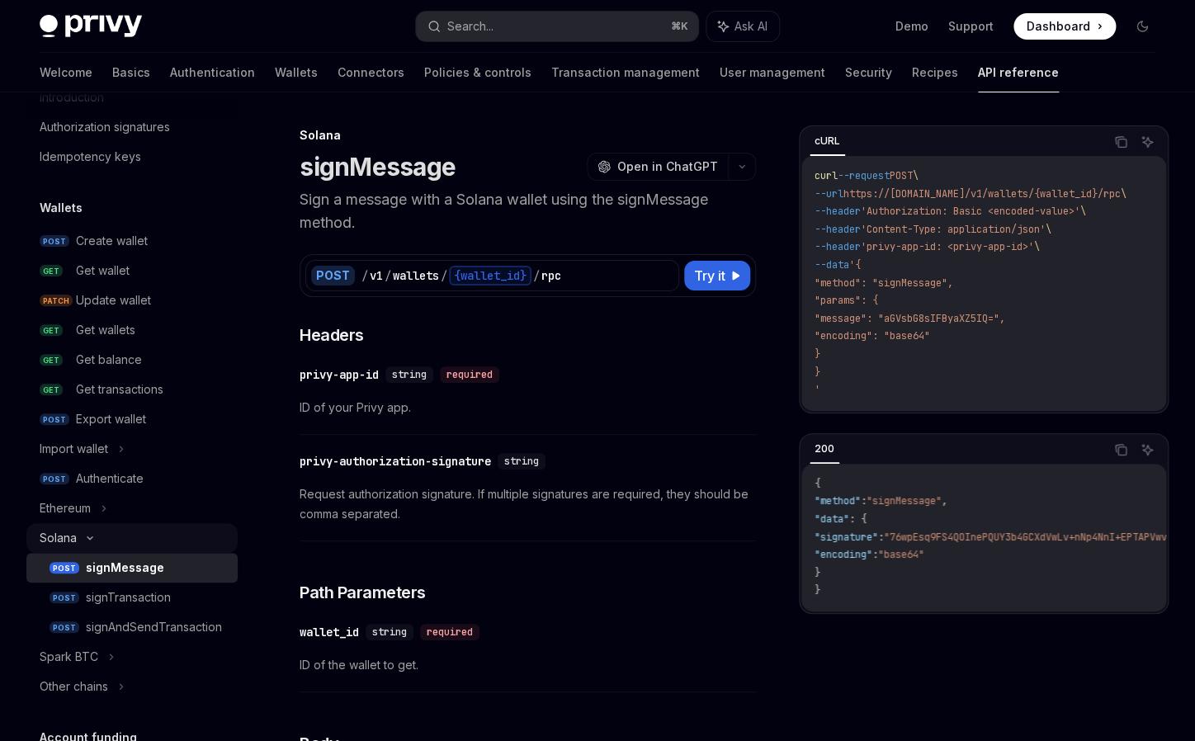
click at [92, 533] on div "Solana" at bounding box center [131, 538] width 211 height 30
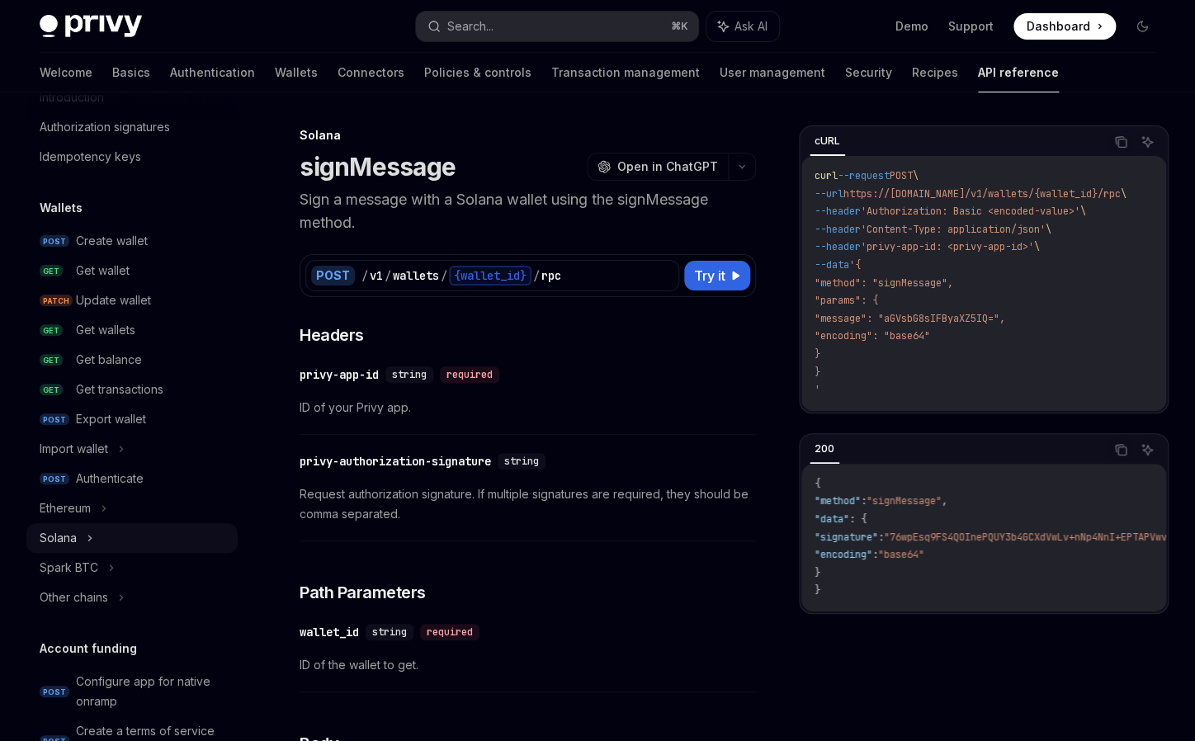
click at [100, 524] on div "Solana" at bounding box center [131, 538] width 211 height 30
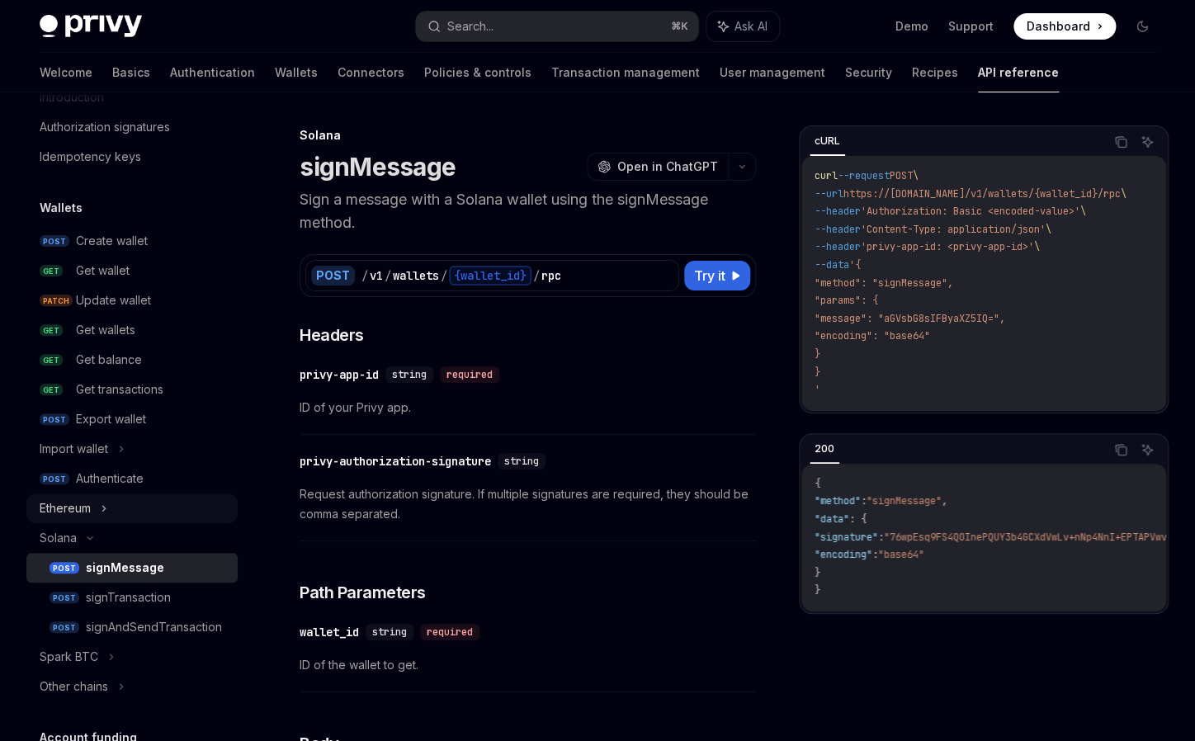
click at [110, 522] on div "Ethereum" at bounding box center [131, 508] width 211 height 30
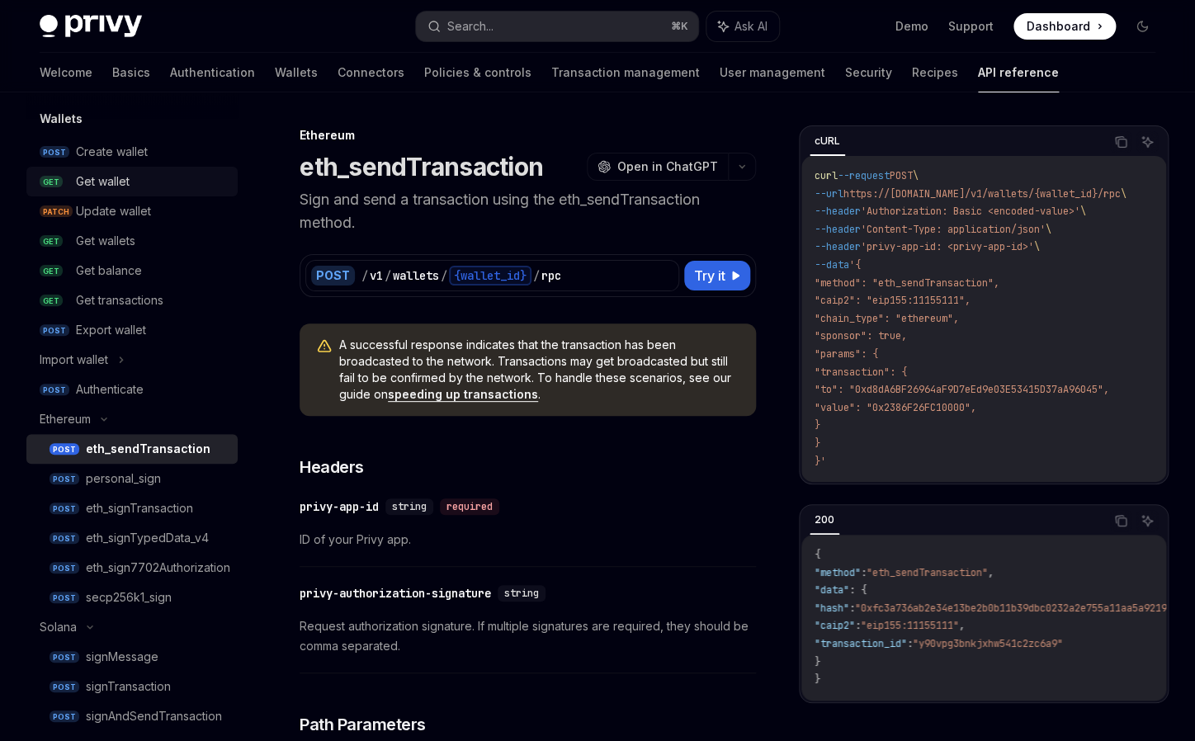
scroll to position [144, 0]
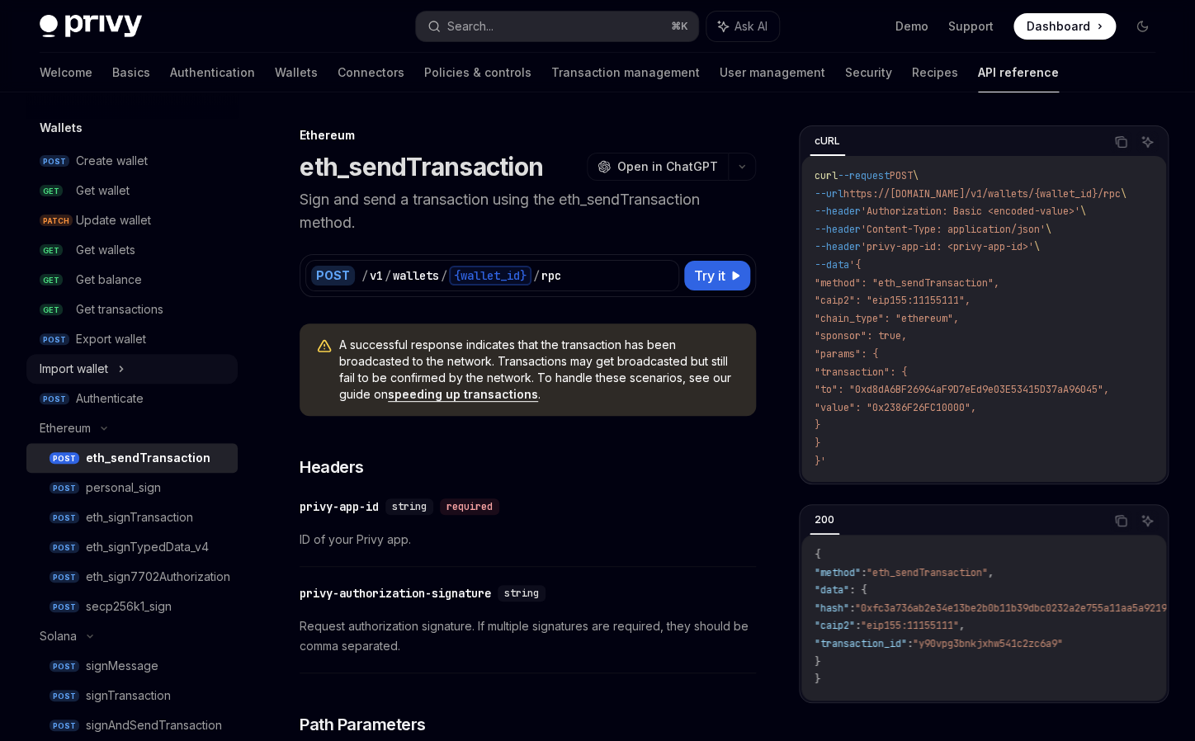
click at [108, 370] on div "Import wallet" at bounding box center [74, 369] width 68 height 20
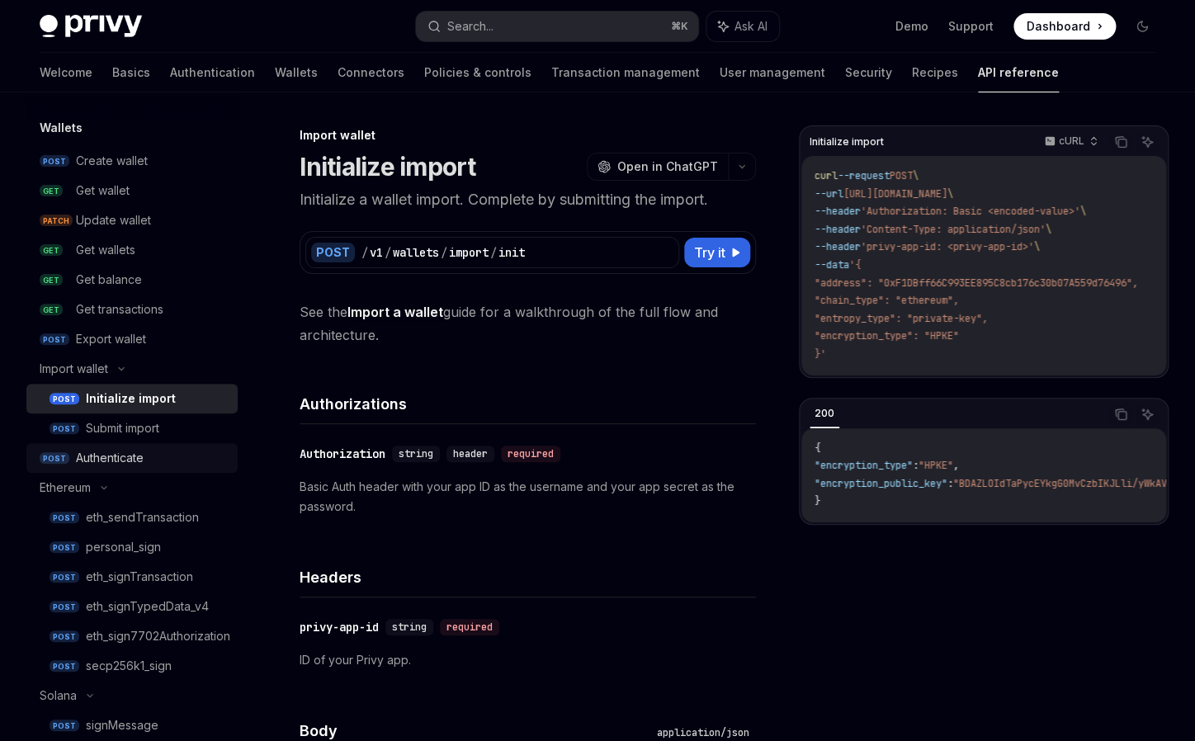
drag, startPoint x: 92, startPoint y: 487, endPoint x: 101, endPoint y: 471, distance: 18.1
click at [91, 488] on div "Ethereum" at bounding box center [65, 488] width 51 height 20
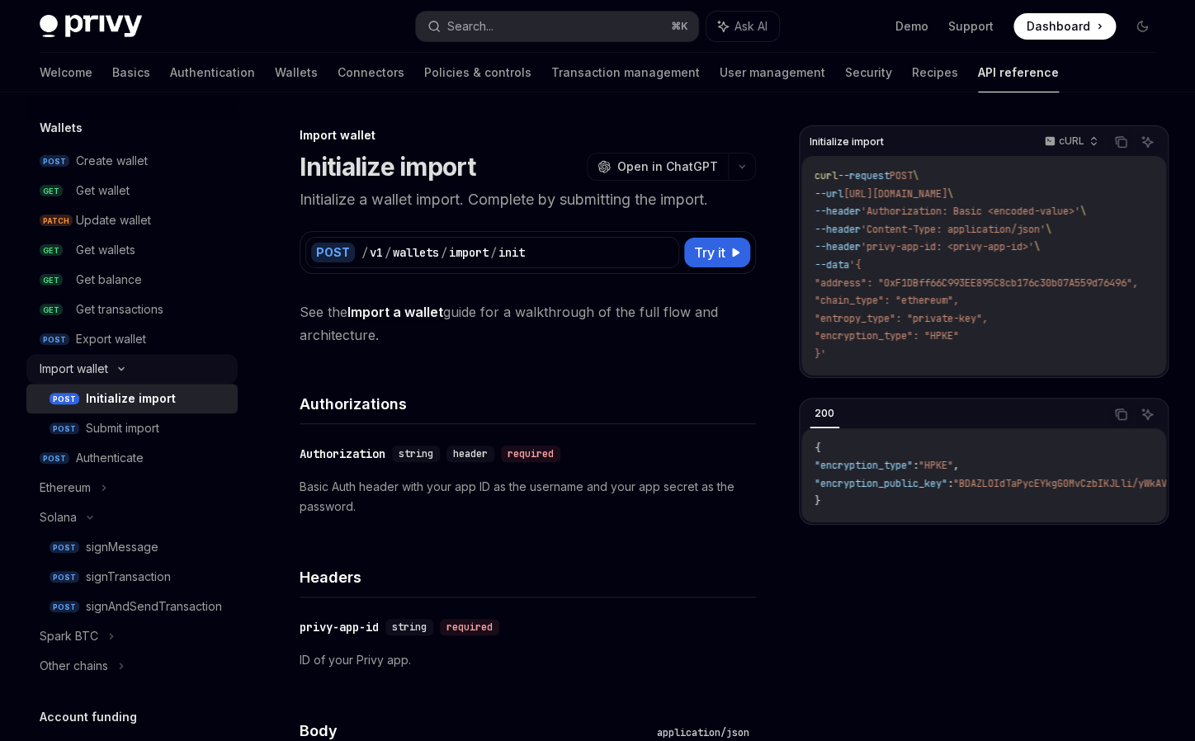
click at [124, 377] on div "Import wallet" at bounding box center [131, 369] width 211 height 30
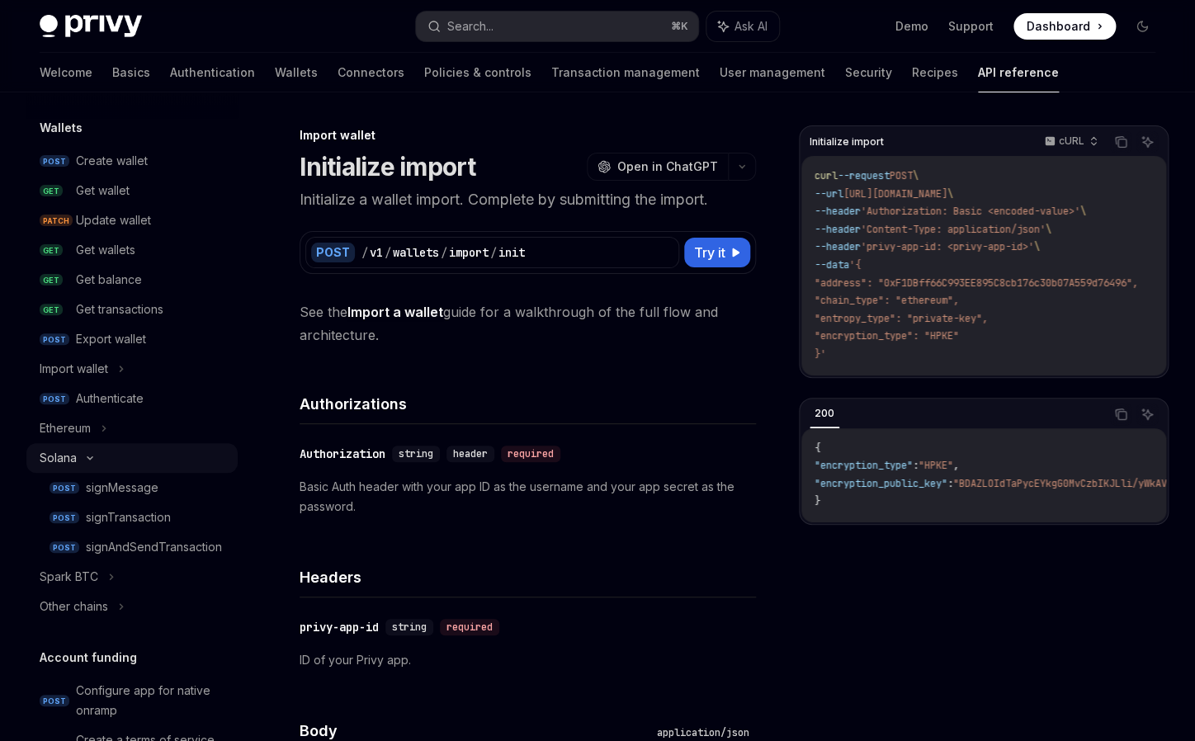
click at [105, 469] on div "Solana" at bounding box center [131, 458] width 211 height 30
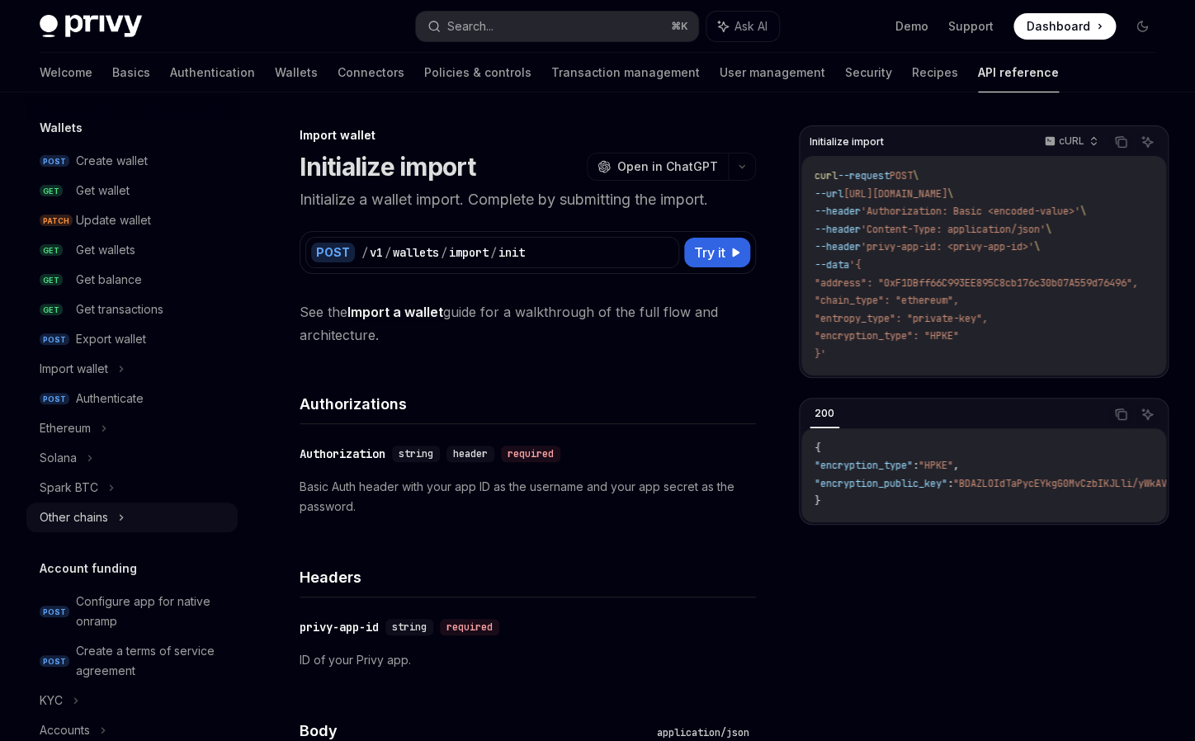
click at [126, 526] on div "Other chains" at bounding box center [131, 517] width 211 height 30
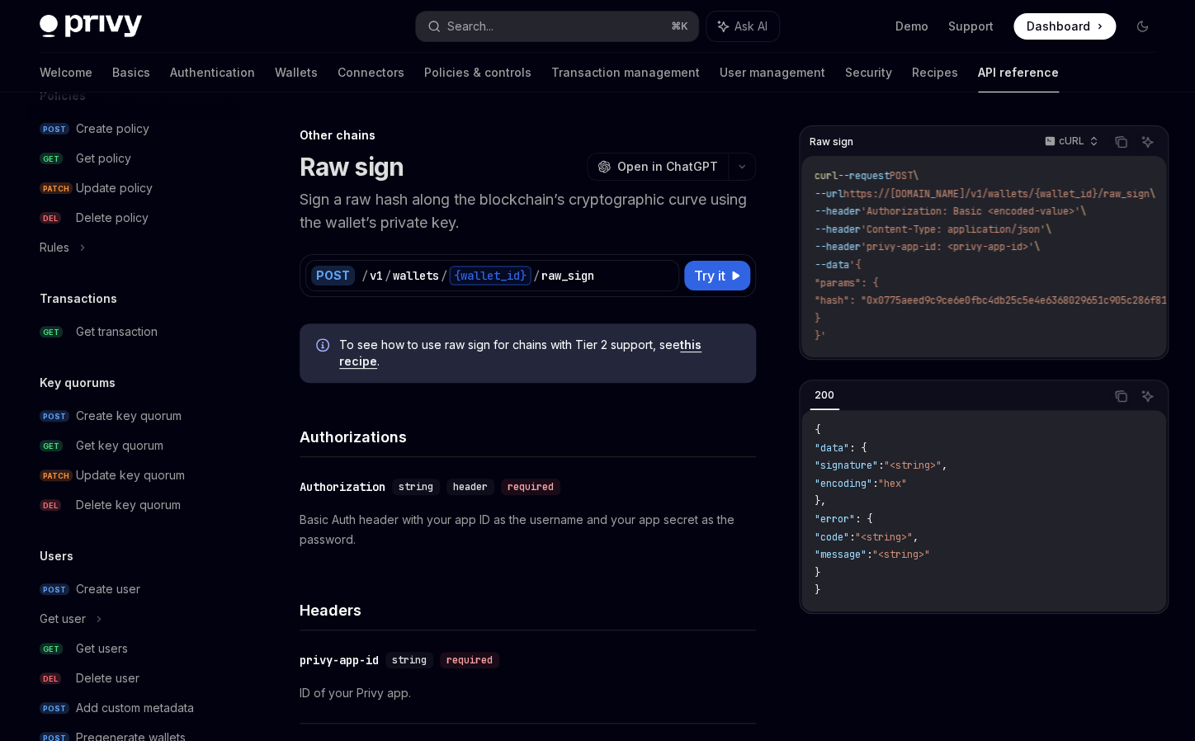
scroll to position [993, 0]
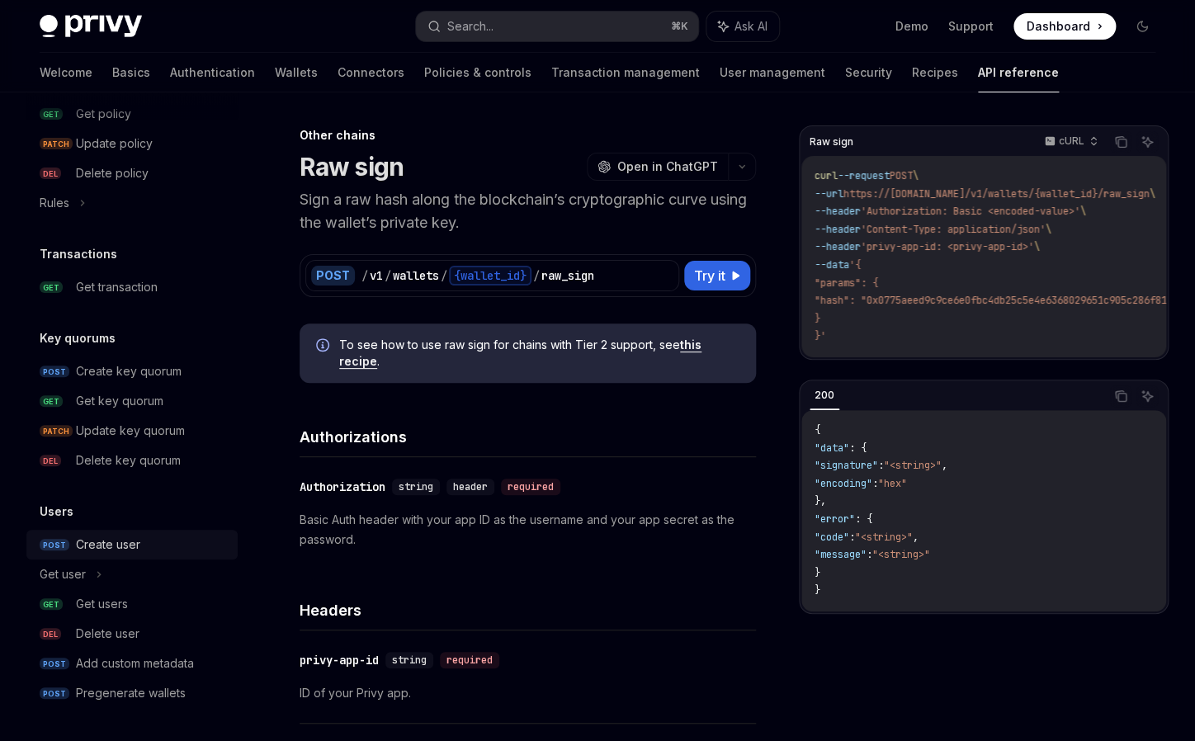
click at [108, 554] on div "Create user" at bounding box center [108, 545] width 64 height 20
type textarea "*"
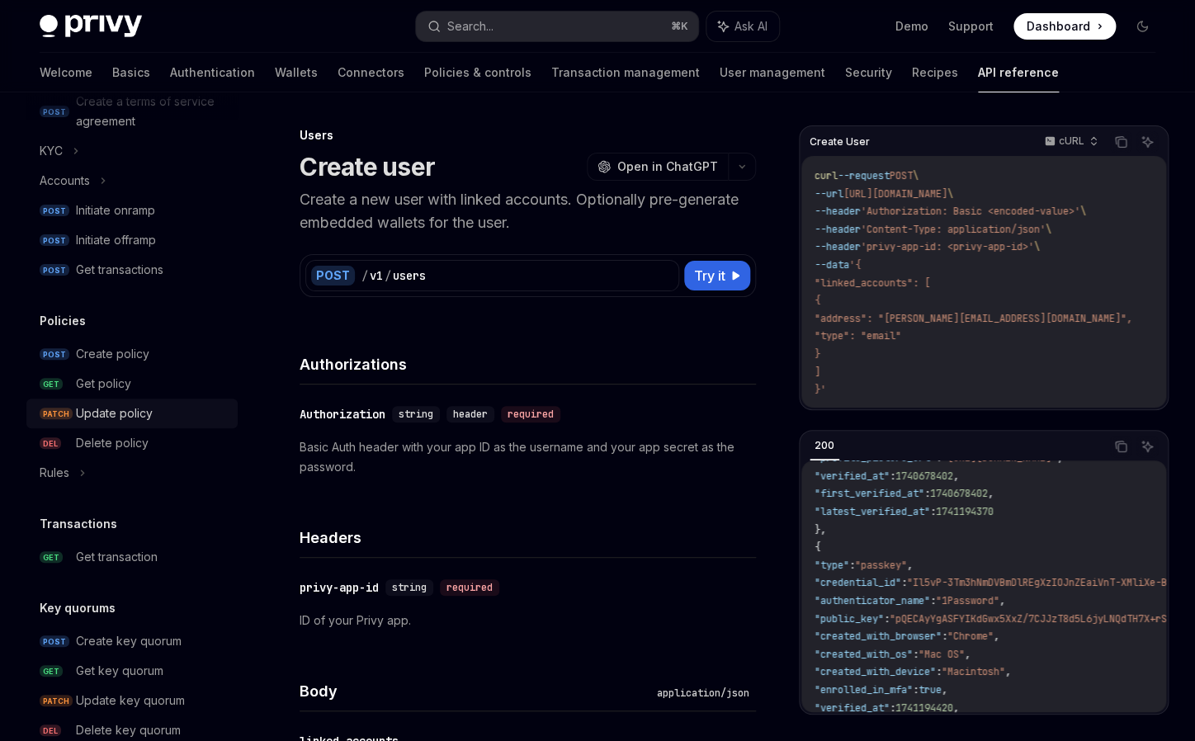
scroll to position [993, 0]
